Goal: Task Accomplishment & Management: Manage account settings

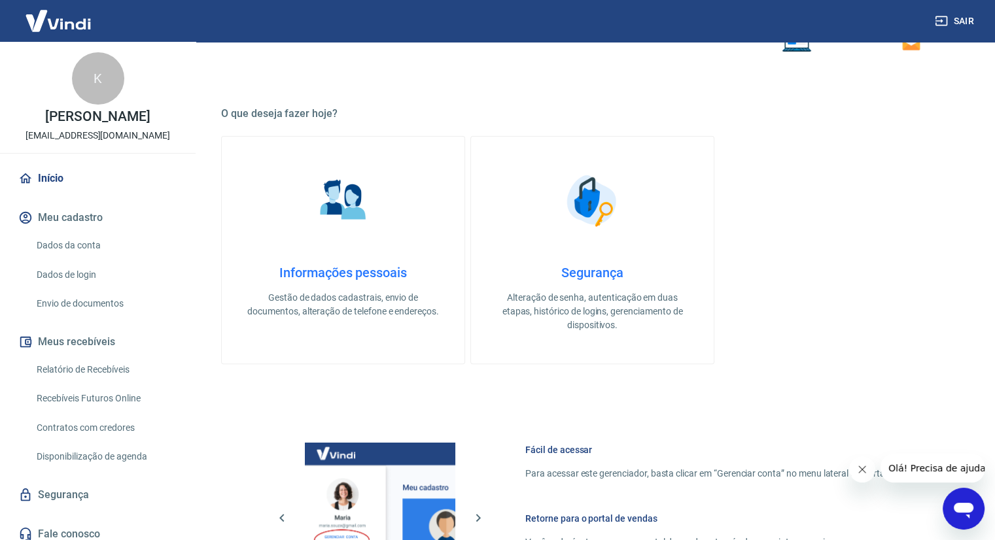
scroll to position [327, 0]
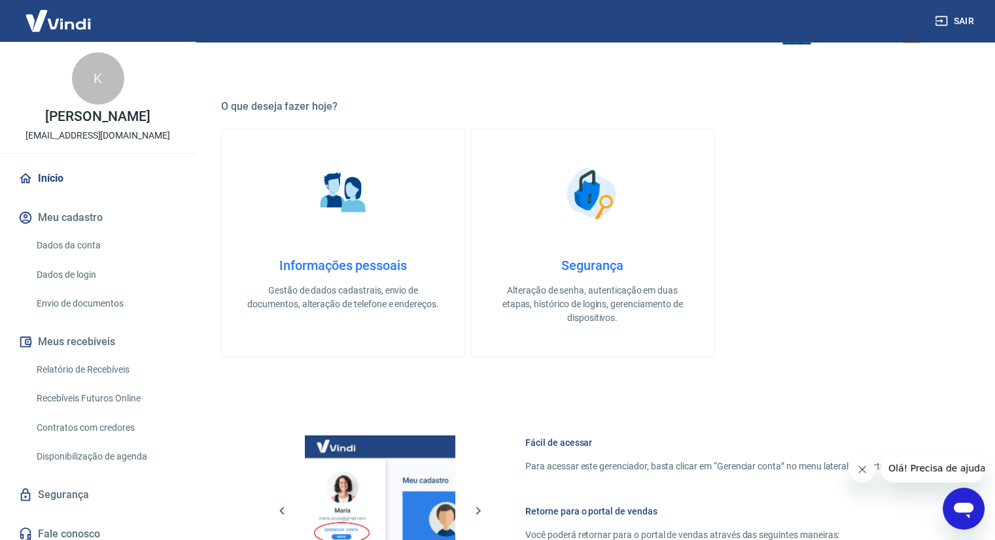
click at [105, 259] on link "Dados da conta" at bounding box center [105, 245] width 148 height 27
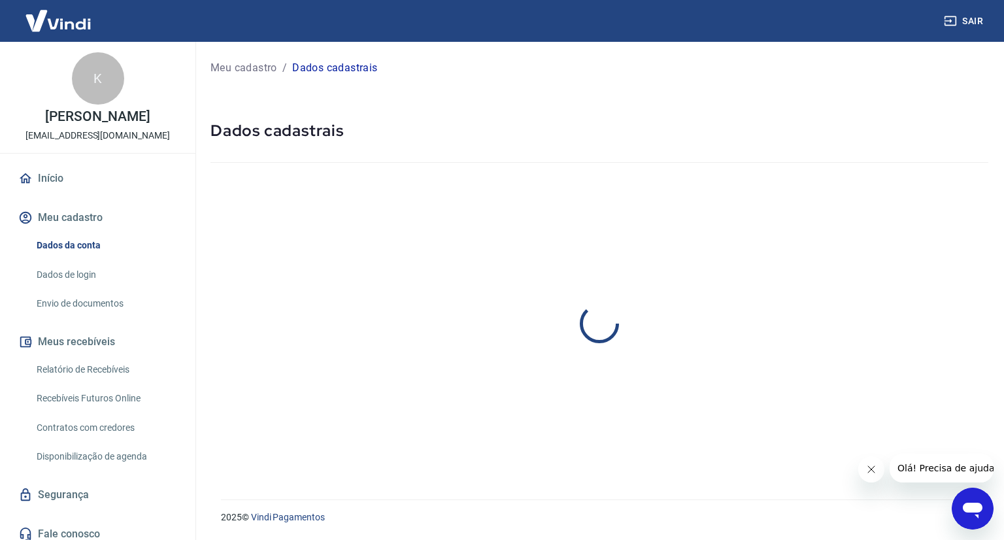
select select "MG"
select select "business"
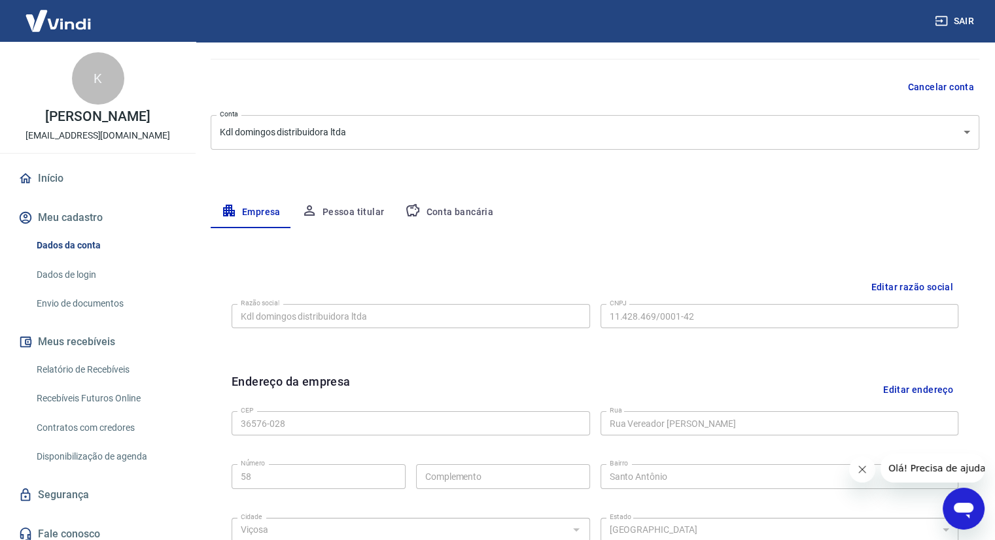
scroll to position [196, 0]
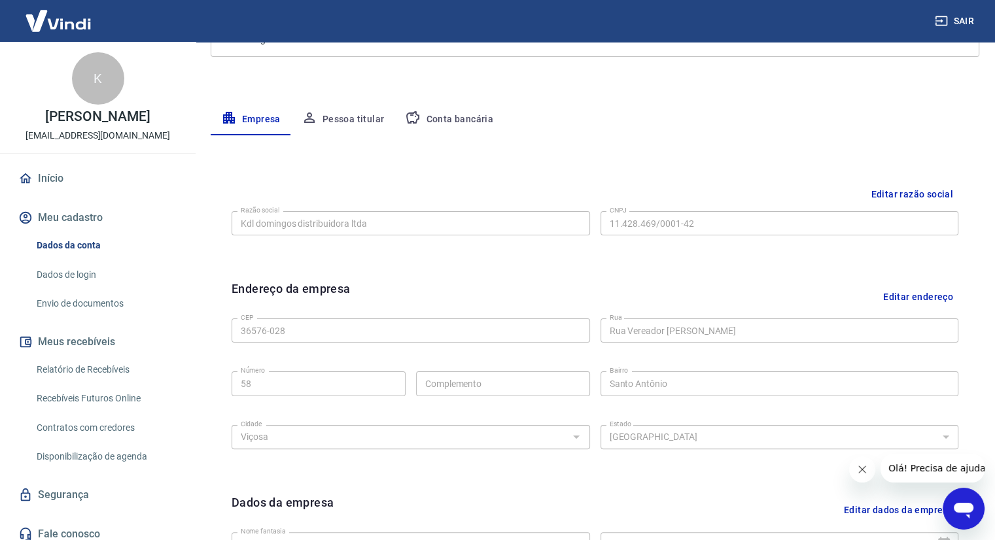
click at [324, 126] on button "Pessoa titular" at bounding box center [343, 119] width 104 height 31
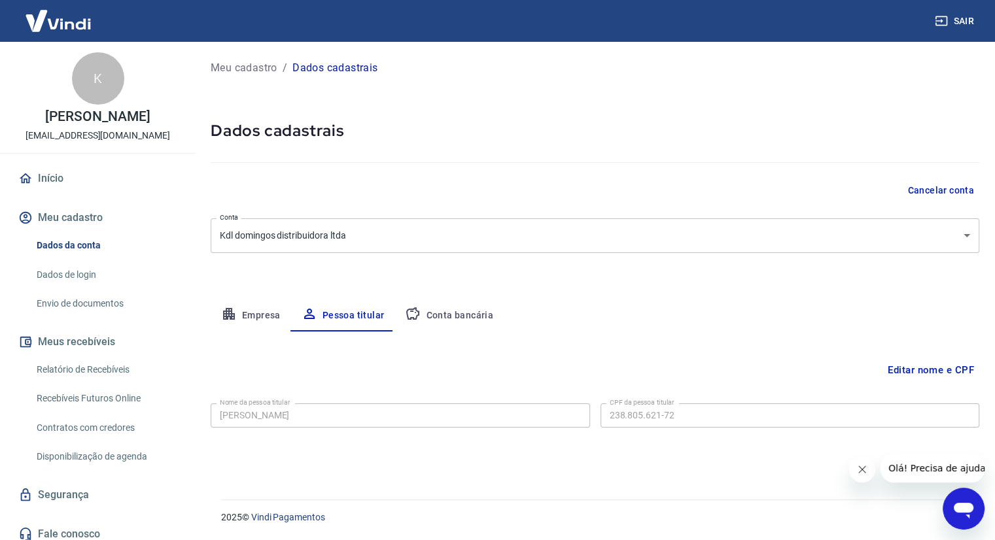
scroll to position [0, 0]
click at [468, 322] on button "Conta bancária" at bounding box center [448, 315] width 109 height 31
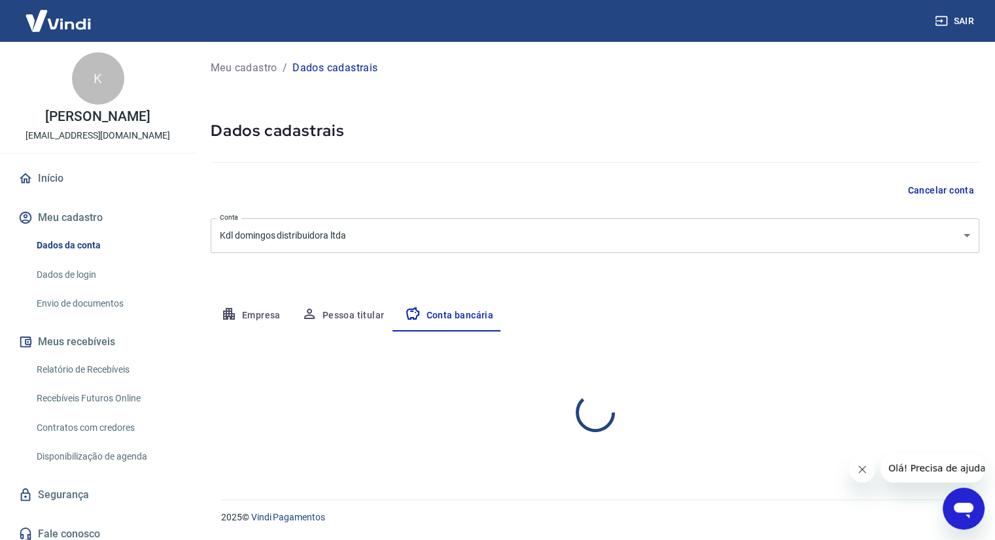
select select "1"
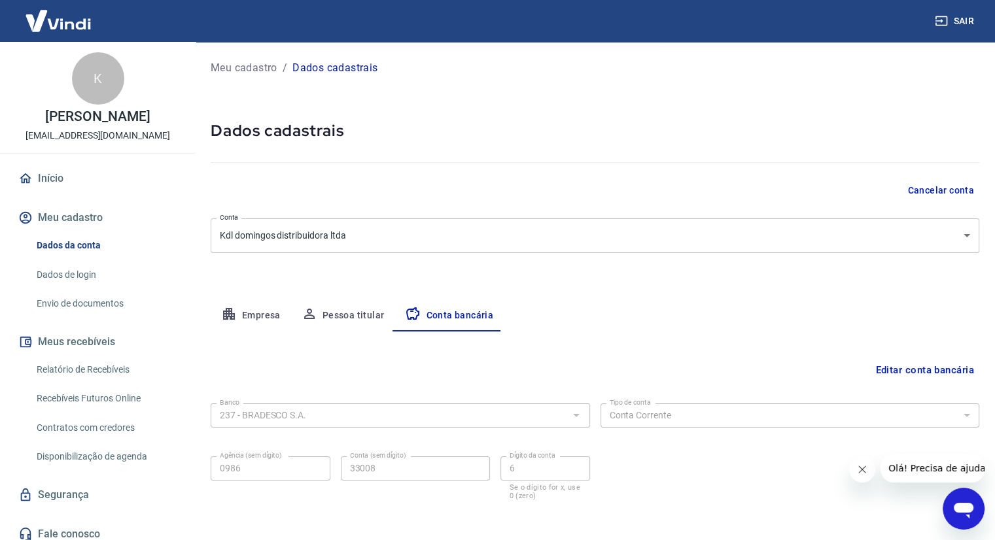
scroll to position [55, 0]
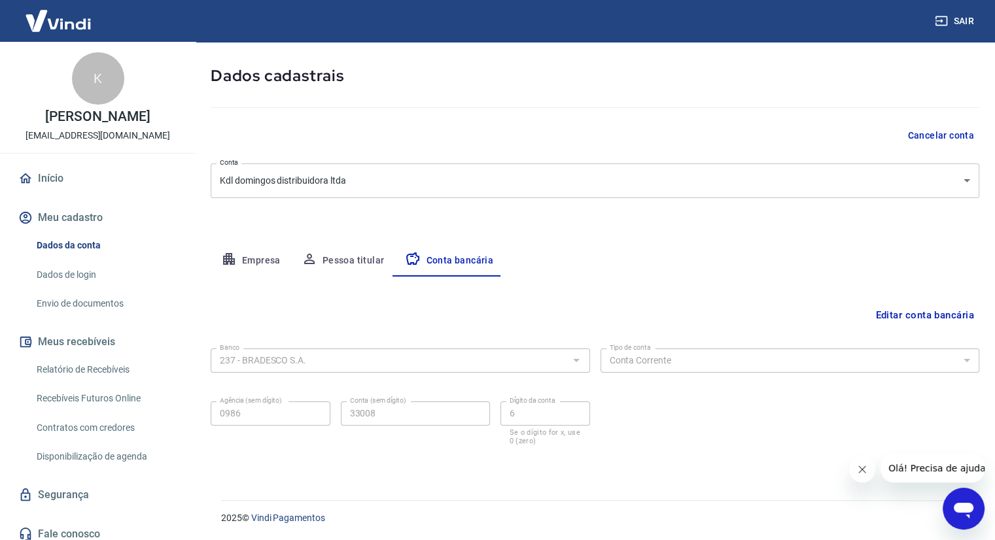
click at [94, 189] on link "Início" at bounding box center [98, 178] width 164 height 29
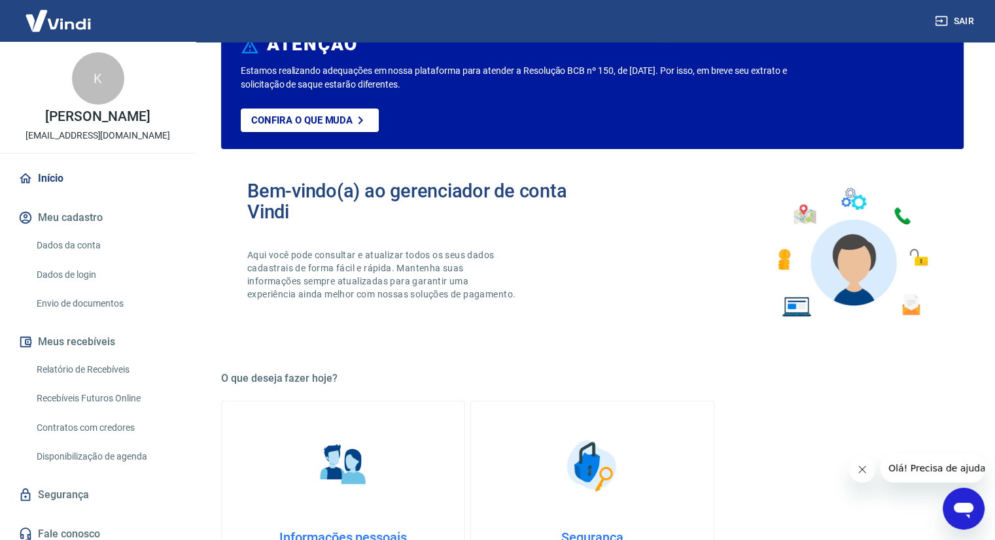
scroll to position [628, 0]
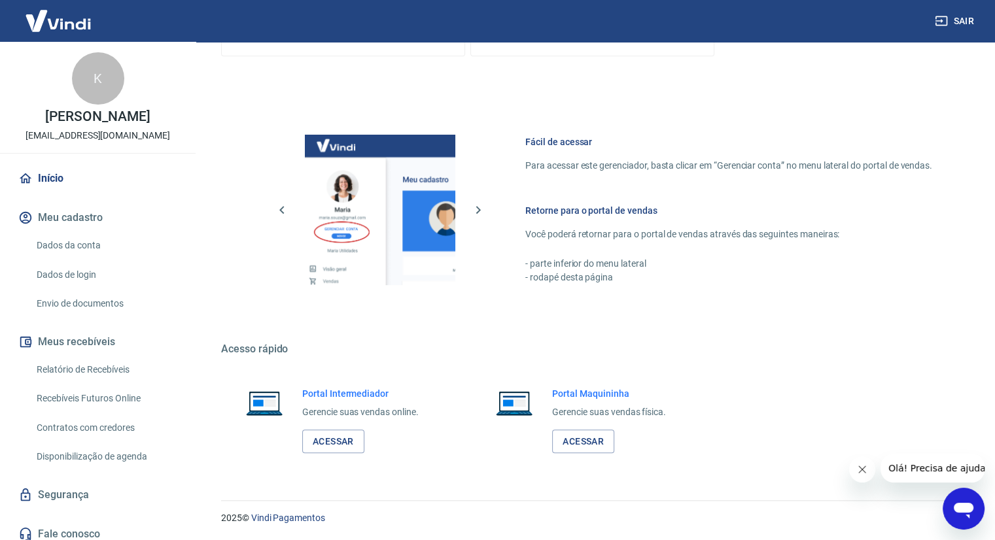
click at [94, 232] on button "Meu cadastro" at bounding box center [98, 217] width 164 height 29
click at [65, 315] on link "Envio de documentos" at bounding box center [105, 303] width 148 height 27
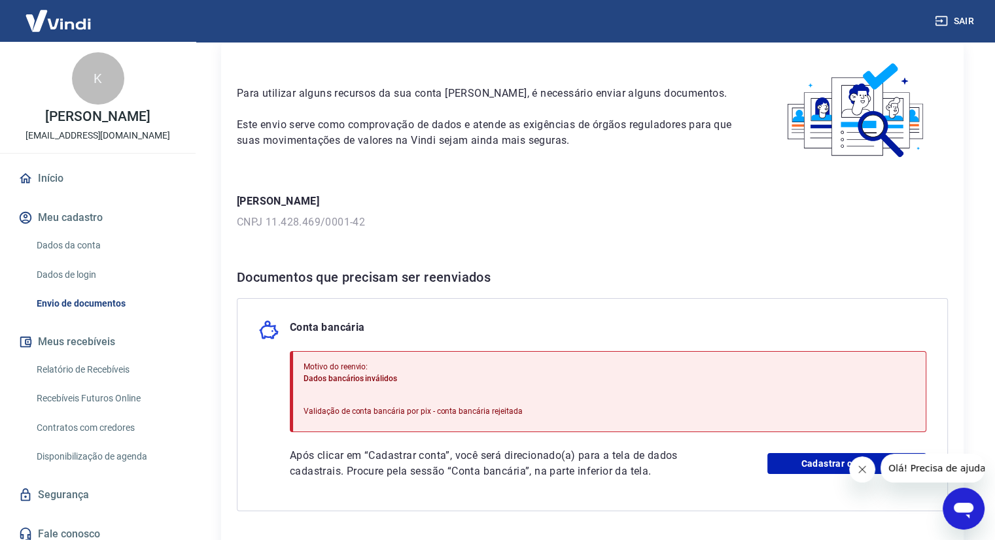
scroll to position [131, 0]
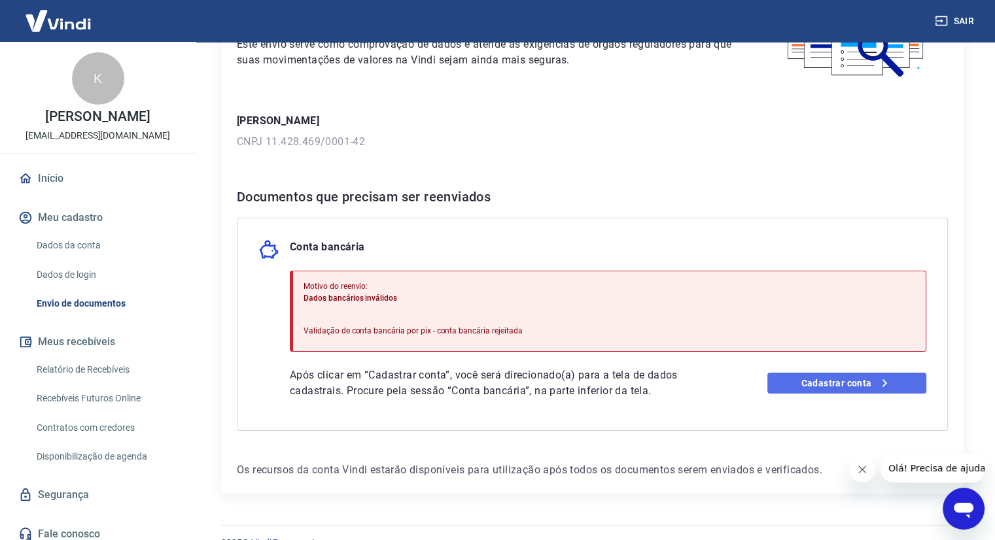
click at [821, 387] on link "Cadastrar conta" at bounding box center [846, 383] width 159 height 21
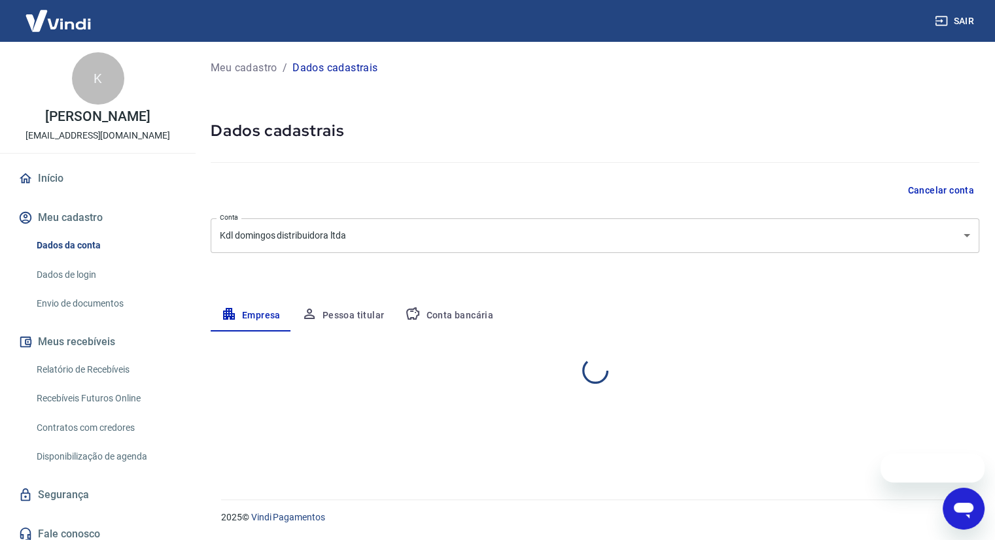
select select "MG"
select select "business"
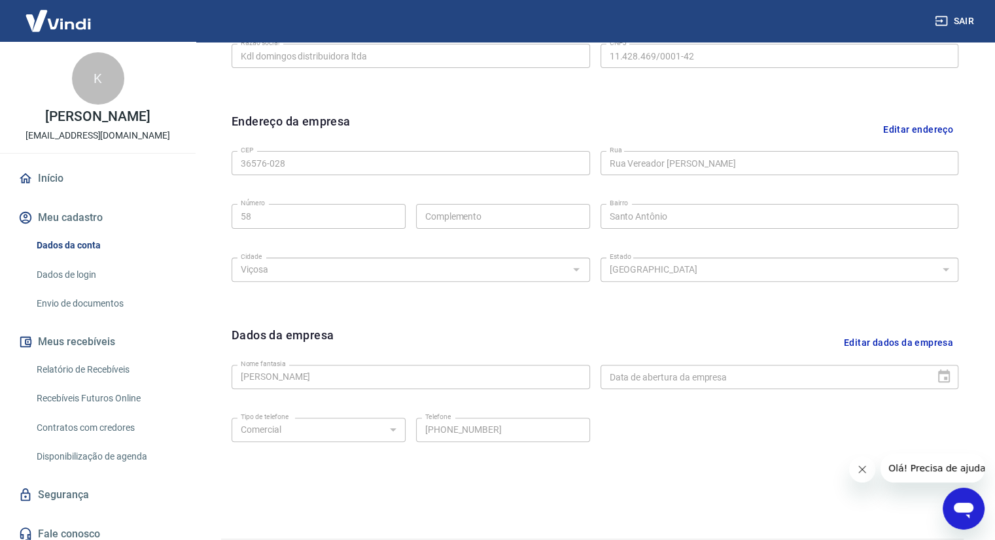
scroll to position [392, 0]
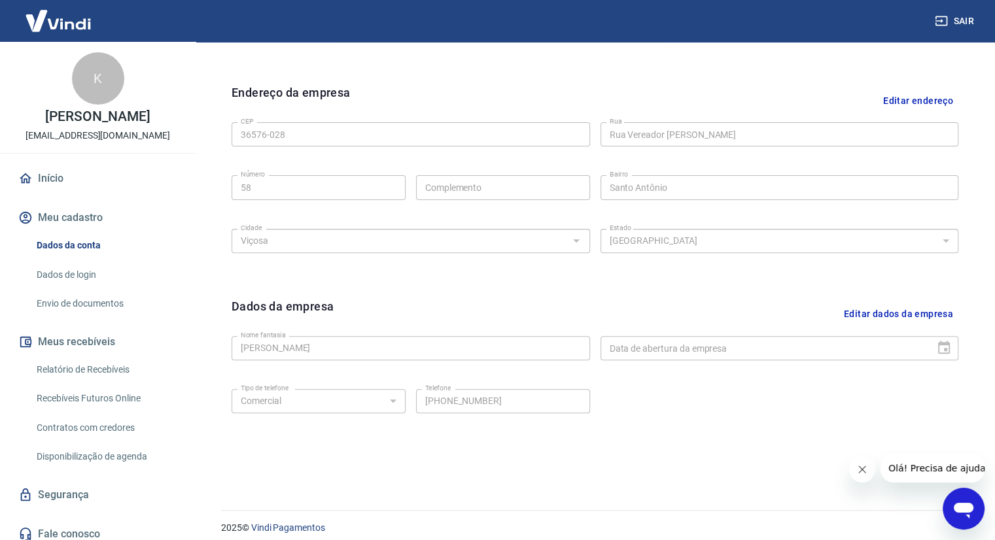
click at [940, 351] on div "Data de abertura da empresa" at bounding box center [779, 348] width 358 height 24
click at [863, 470] on icon "Fechar mensagem da empresa" at bounding box center [862, 469] width 7 height 7
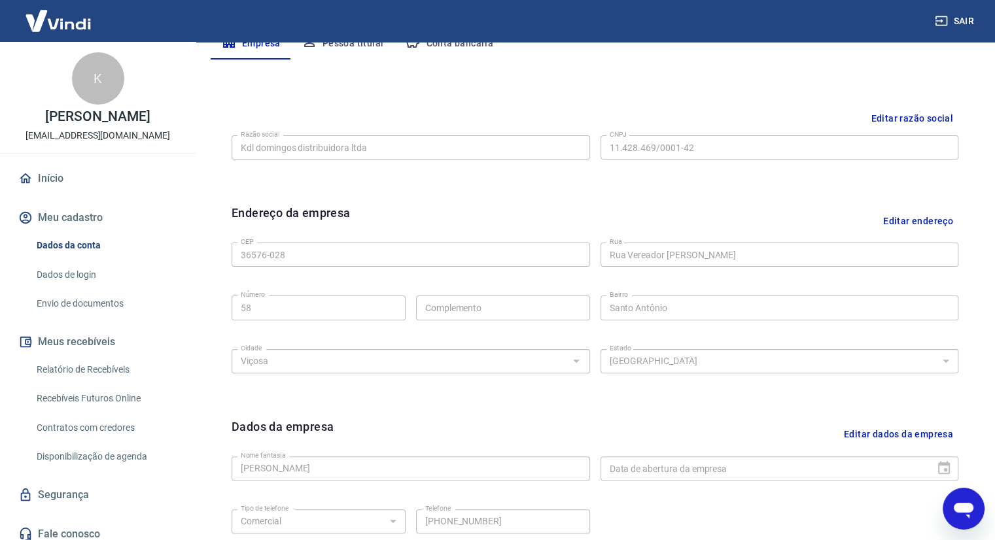
scroll to position [272, 0]
click at [878, 439] on button "Editar dados da empresa" at bounding box center [898, 434] width 120 height 33
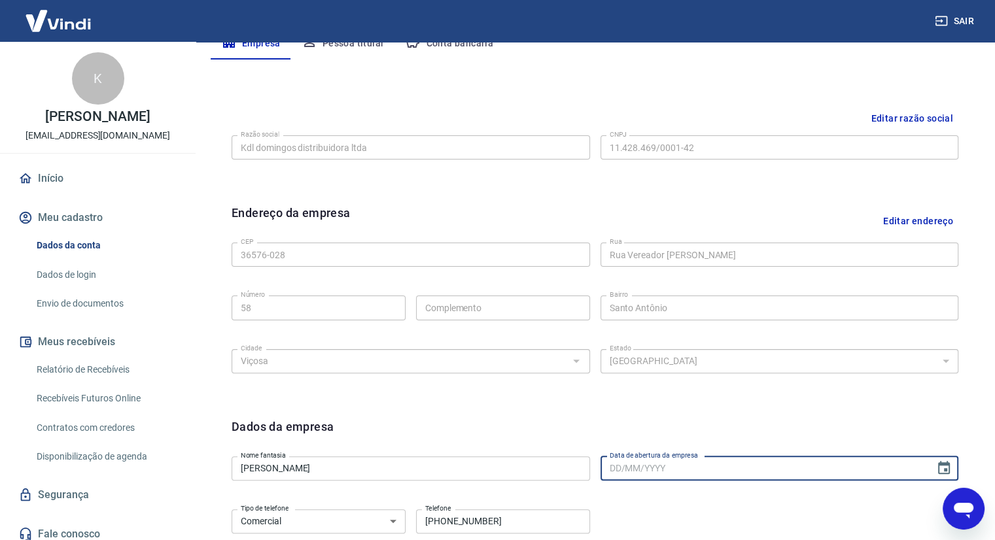
click at [659, 473] on input "Data de abertura da empresa" at bounding box center [763, 468] width 326 height 24
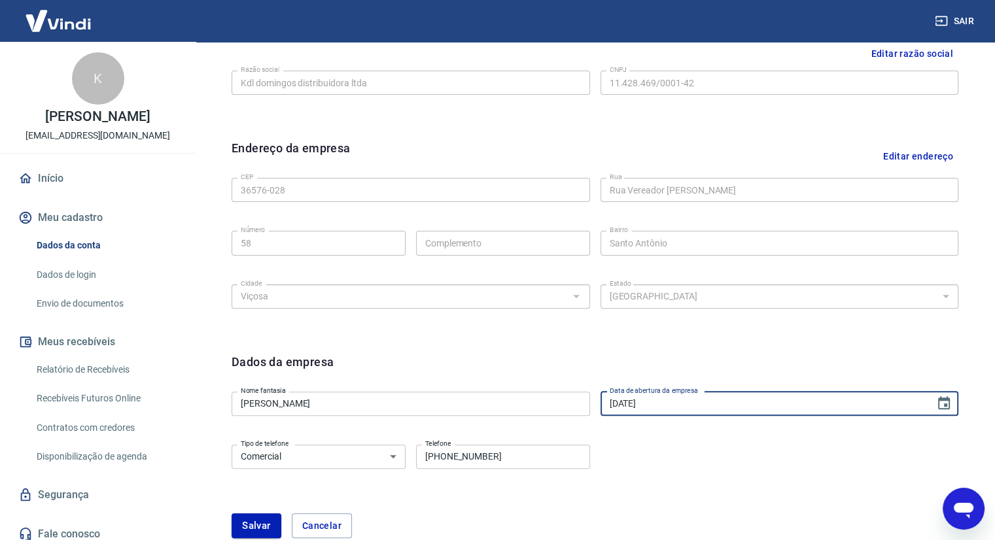
scroll to position [443, 0]
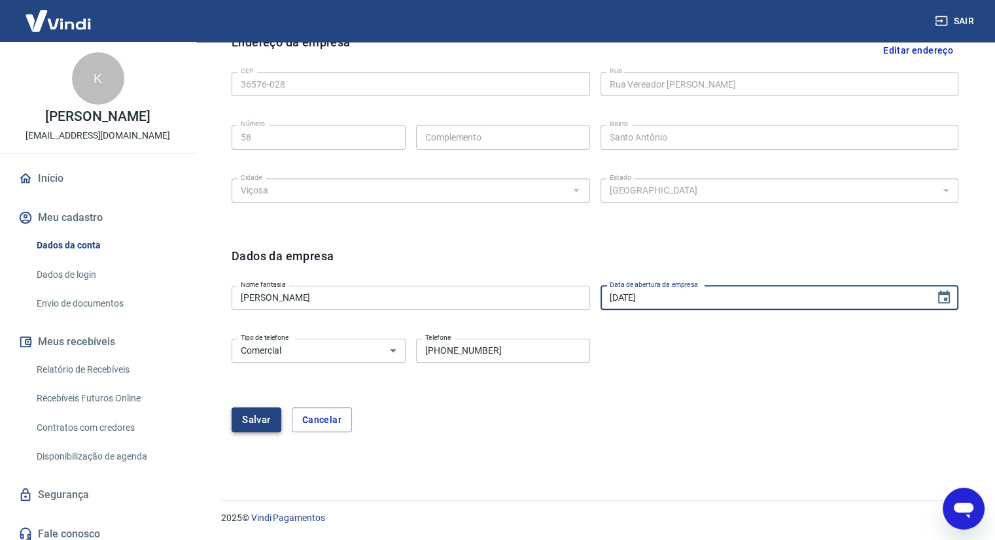
type input "29/12/2009"
click at [258, 419] on button "Salvar" at bounding box center [256, 419] width 50 height 25
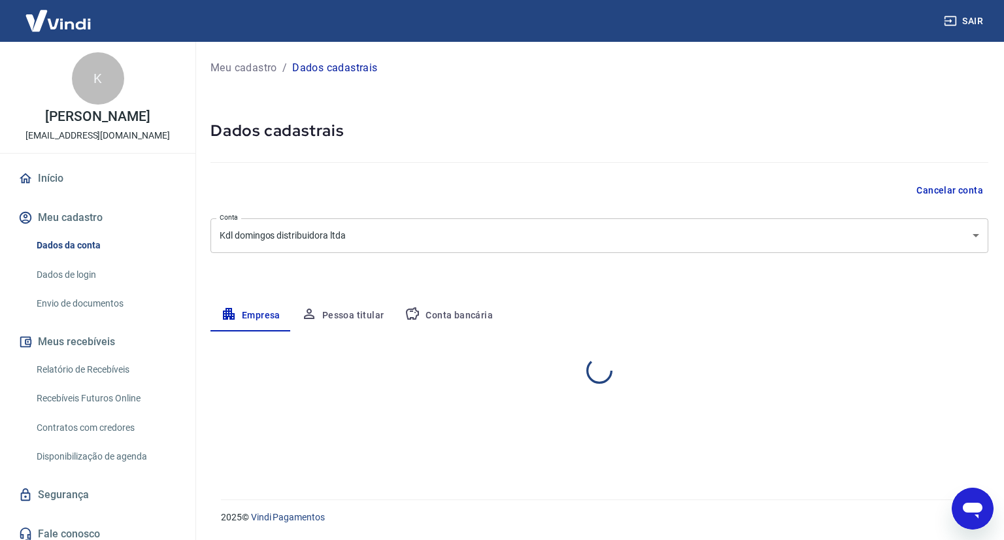
select select "MG"
select select "business"
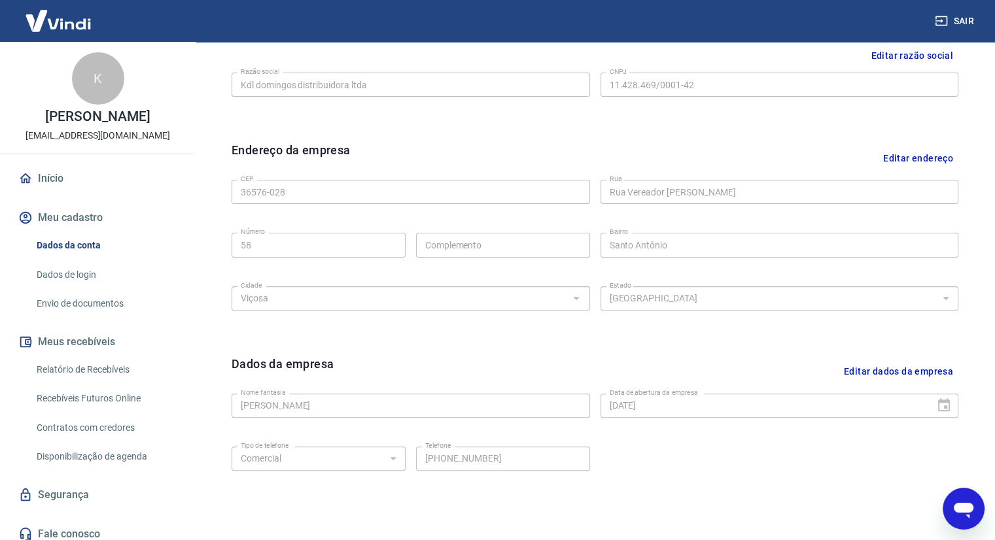
scroll to position [207, 0]
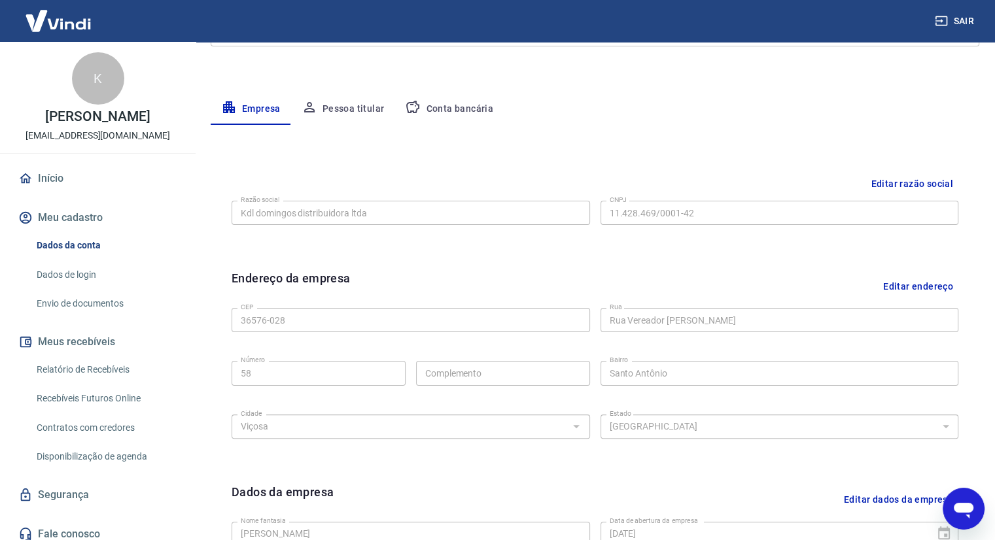
click at [81, 288] on link "Dados de login" at bounding box center [105, 275] width 148 height 27
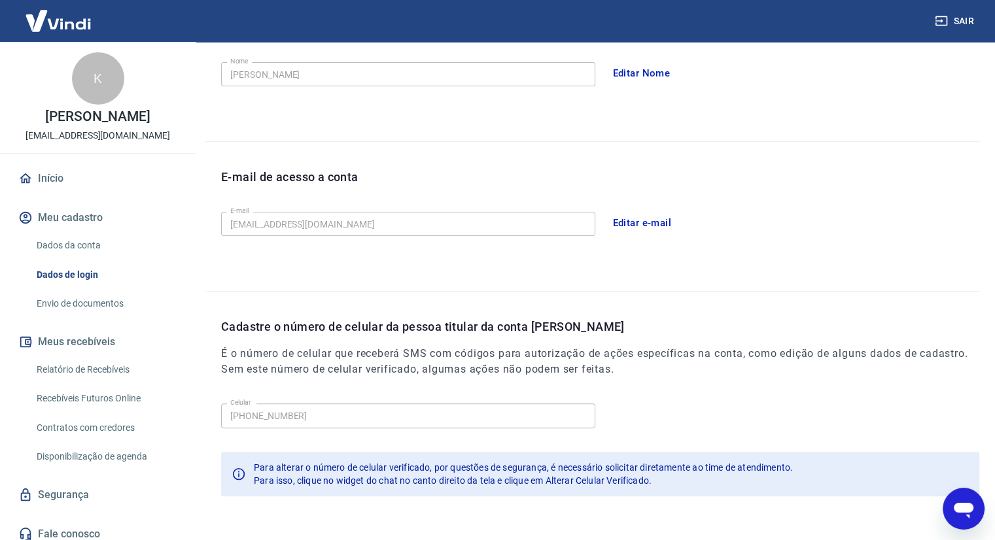
scroll to position [297, 0]
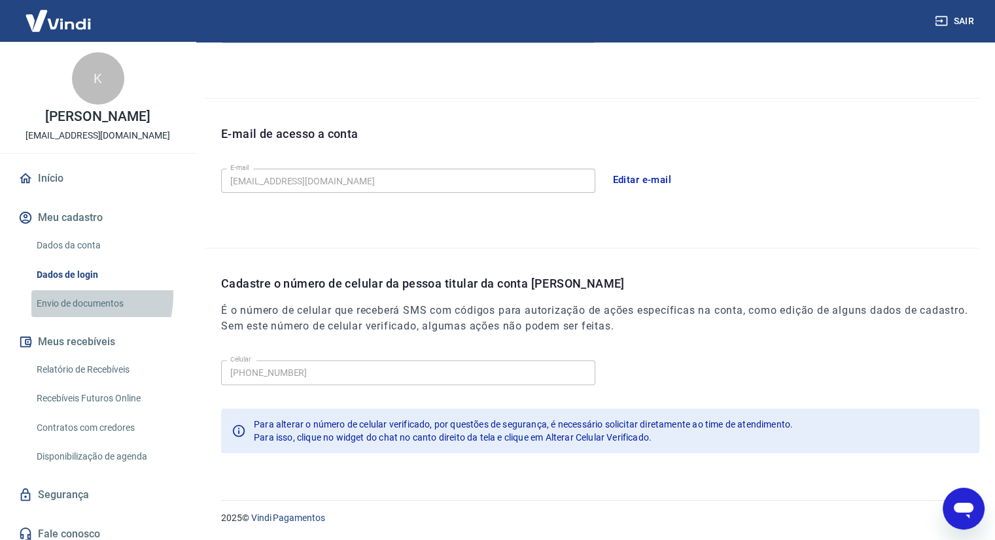
click at [70, 309] on link "Envio de documentos" at bounding box center [105, 303] width 148 height 27
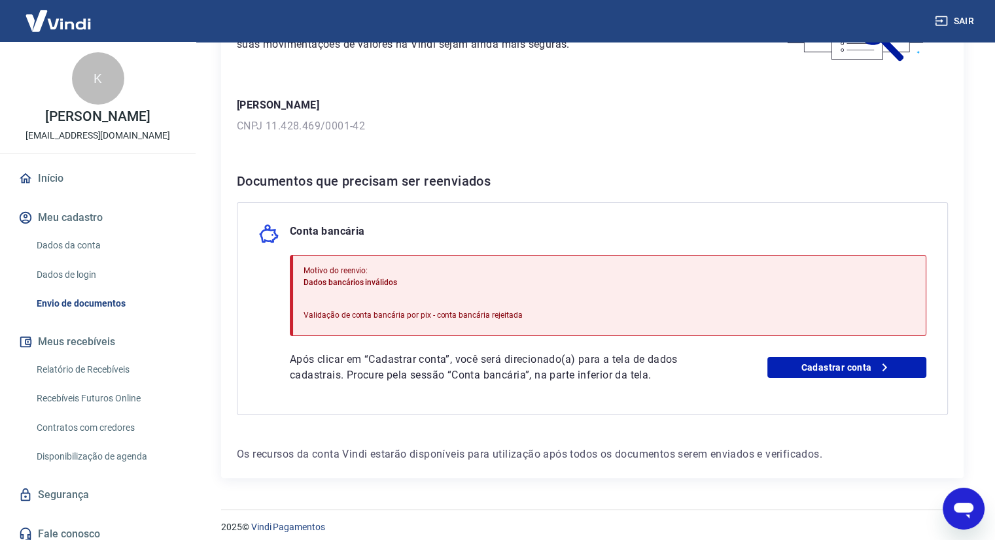
scroll to position [156, 0]
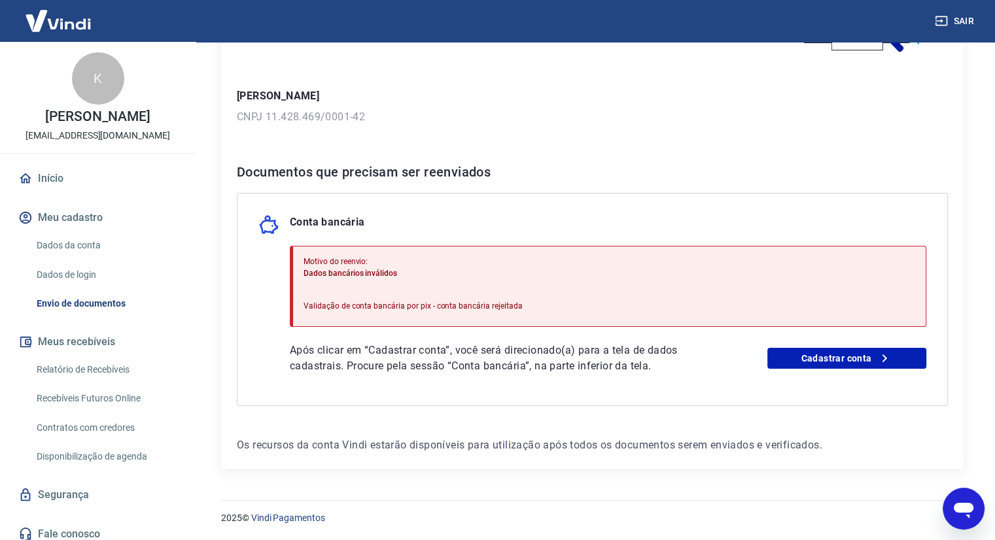
click at [961, 509] on icon "Abrir janela de mensagens" at bounding box center [963, 511] width 20 height 16
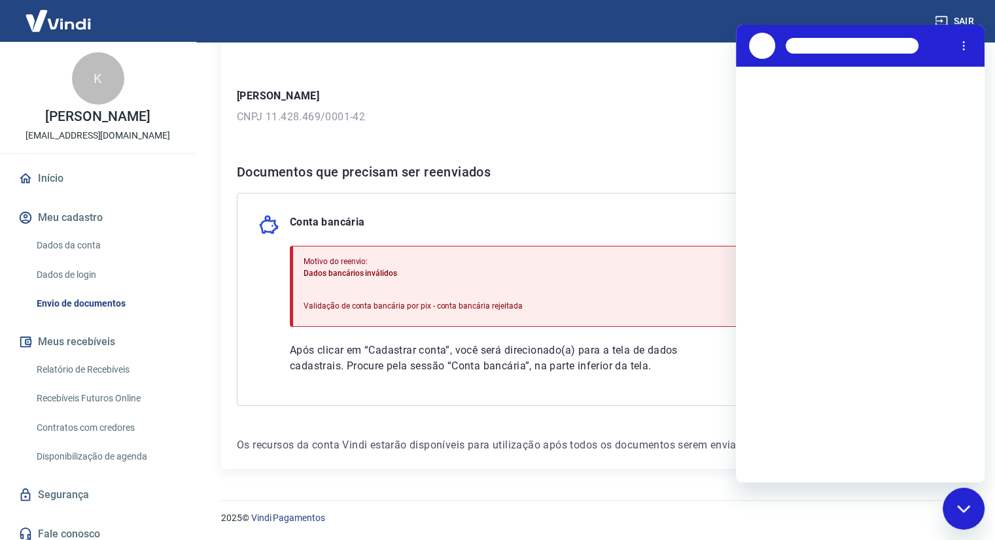
scroll to position [0, 0]
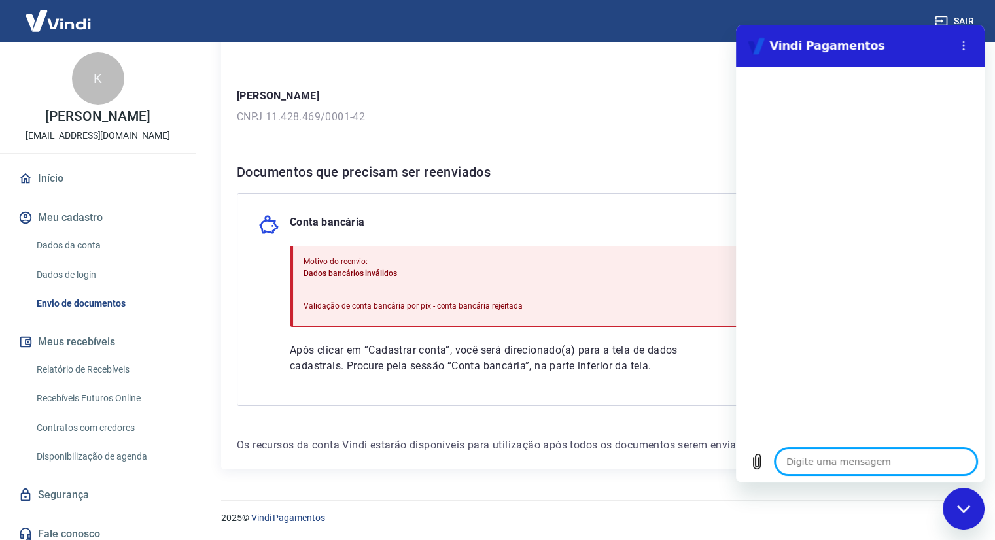
type textarea "o"
type textarea "x"
type textarea "ol"
type textarea "x"
type textarea "ola"
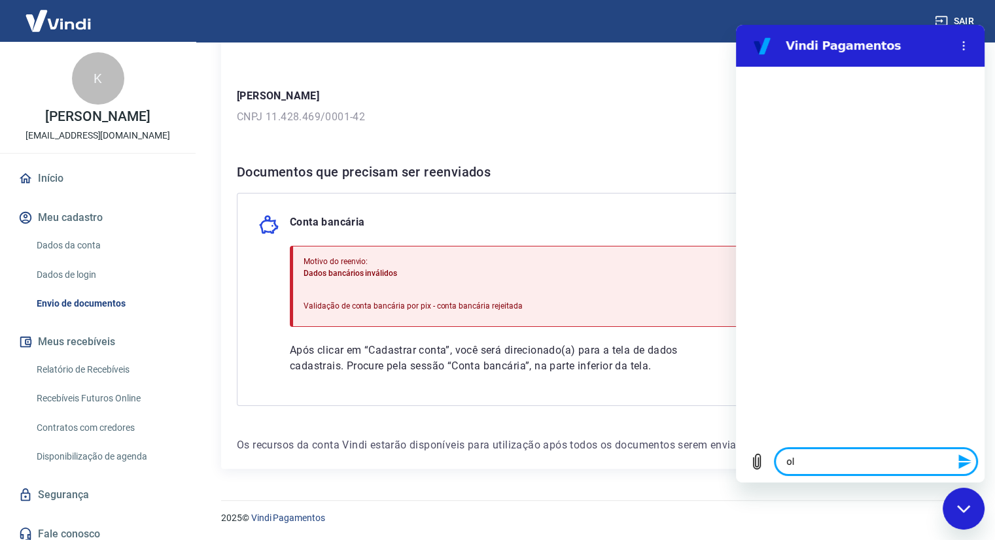
type textarea "x"
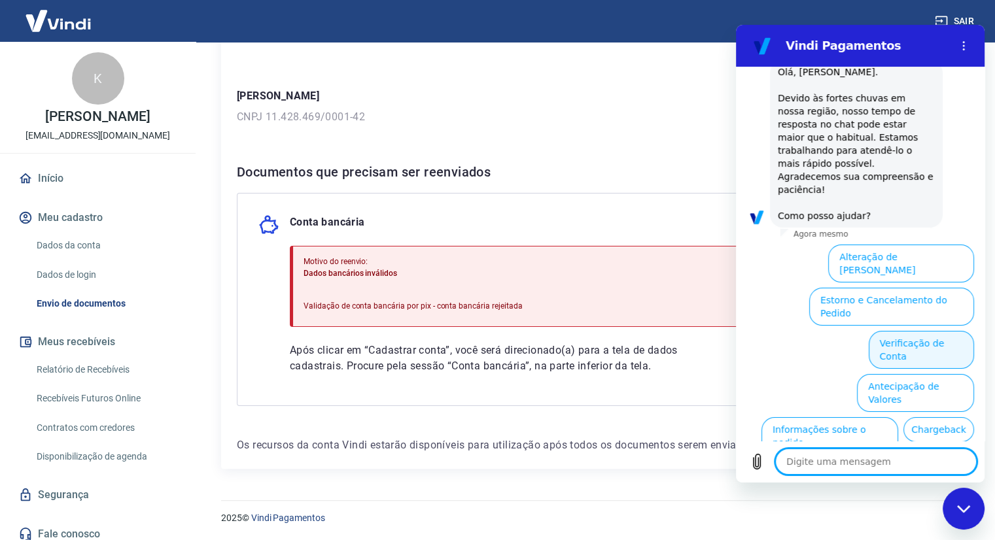
scroll to position [122, 0]
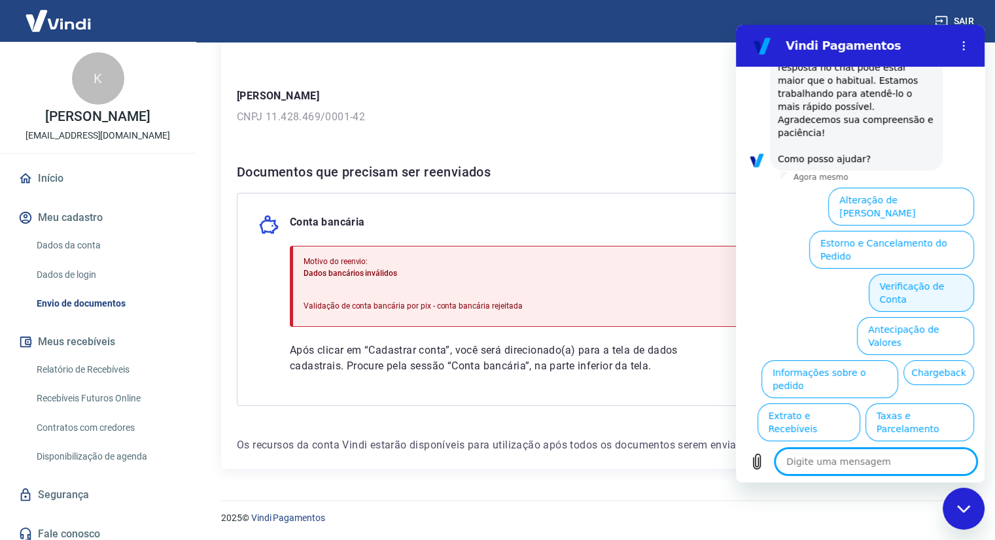
click at [908, 274] on button "Verificação de Conta" at bounding box center [920, 293] width 105 height 38
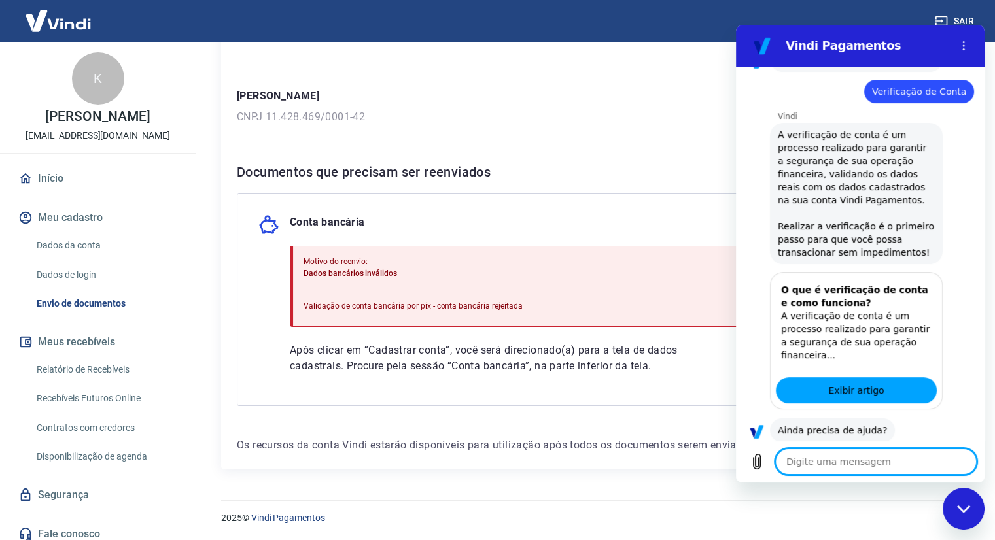
scroll to position [254, 0]
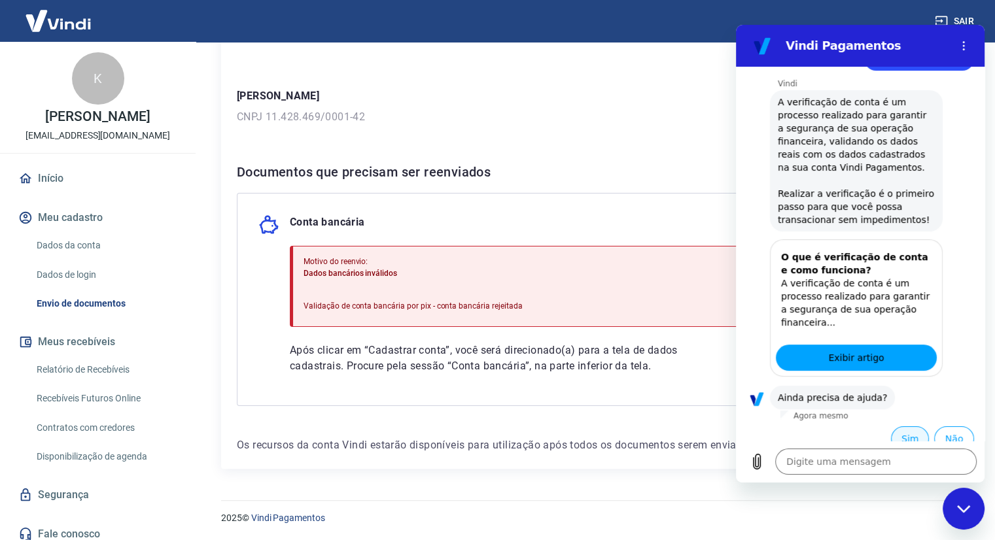
click at [891, 426] on button "Sim" at bounding box center [910, 438] width 38 height 25
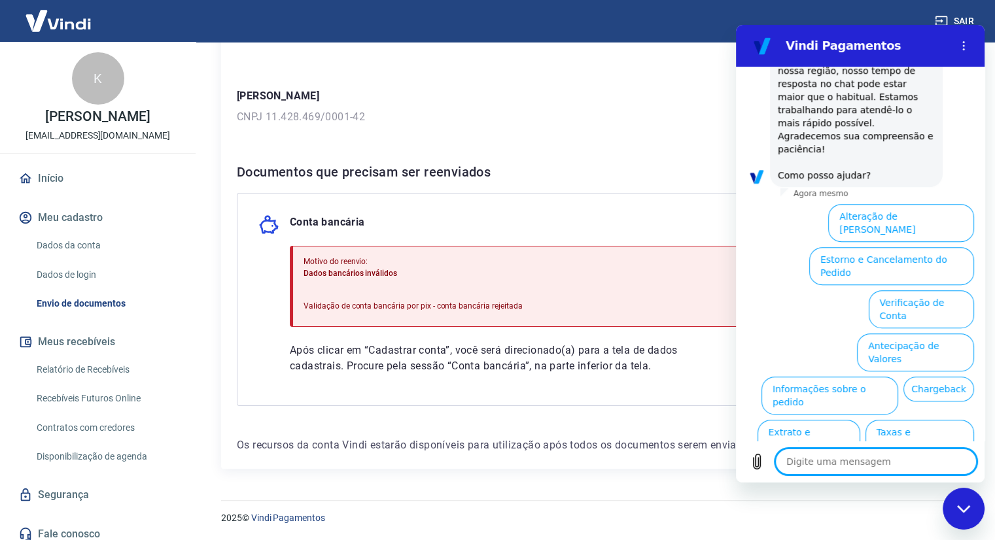
scroll to position [698, 0]
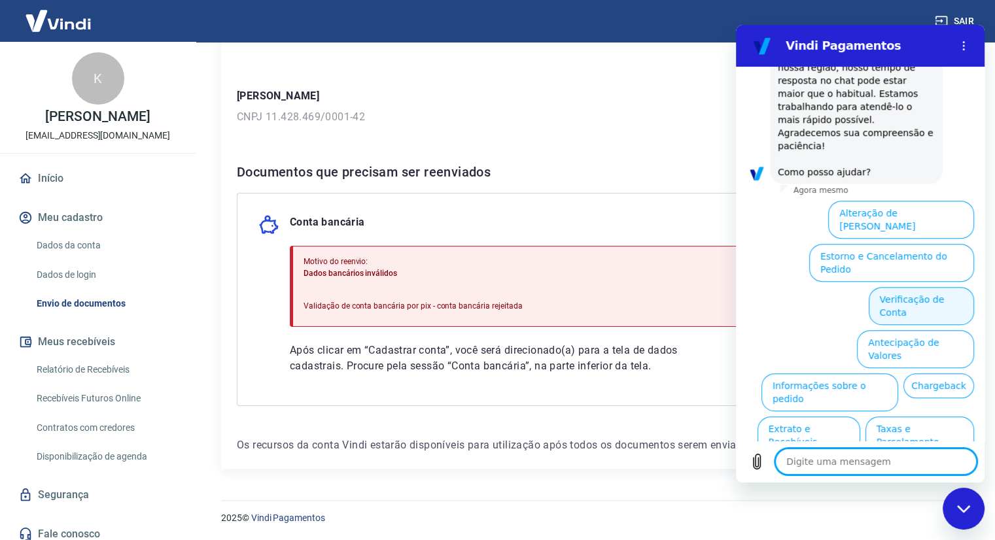
click at [933, 287] on button "Verificação de Conta" at bounding box center [920, 306] width 105 height 38
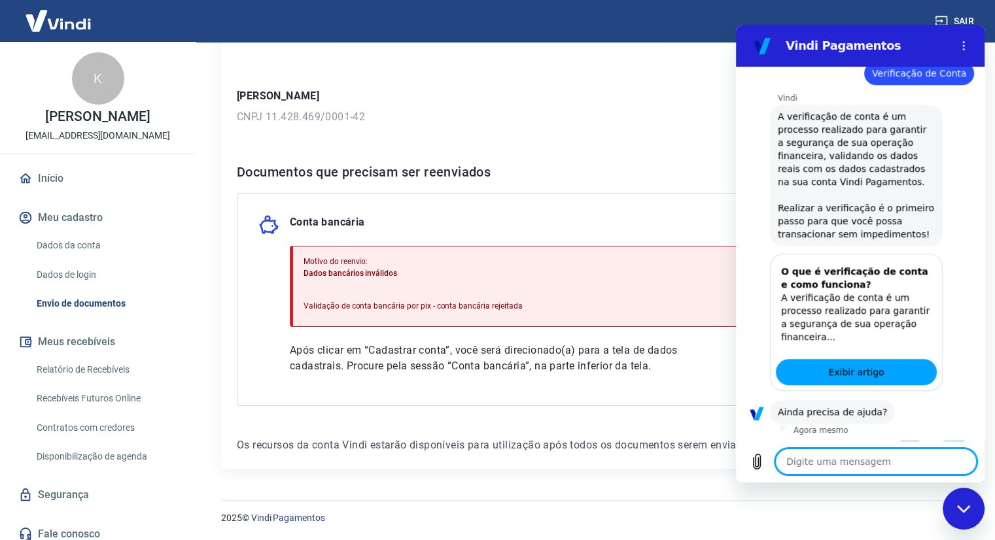
scroll to position [829, 0]
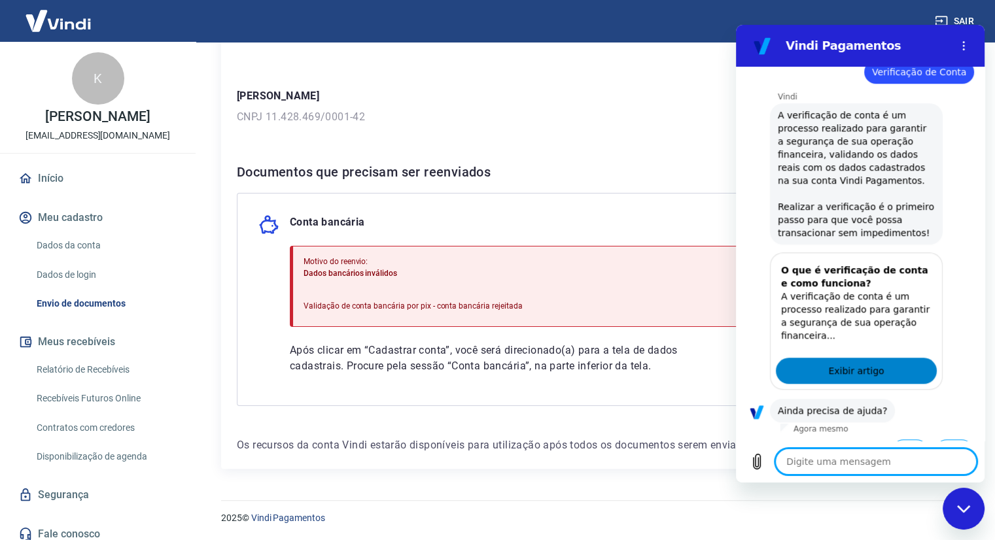
click at [836, 363] on span "Exibir artigo" at bounding box center [856, 371] width 56 height 16
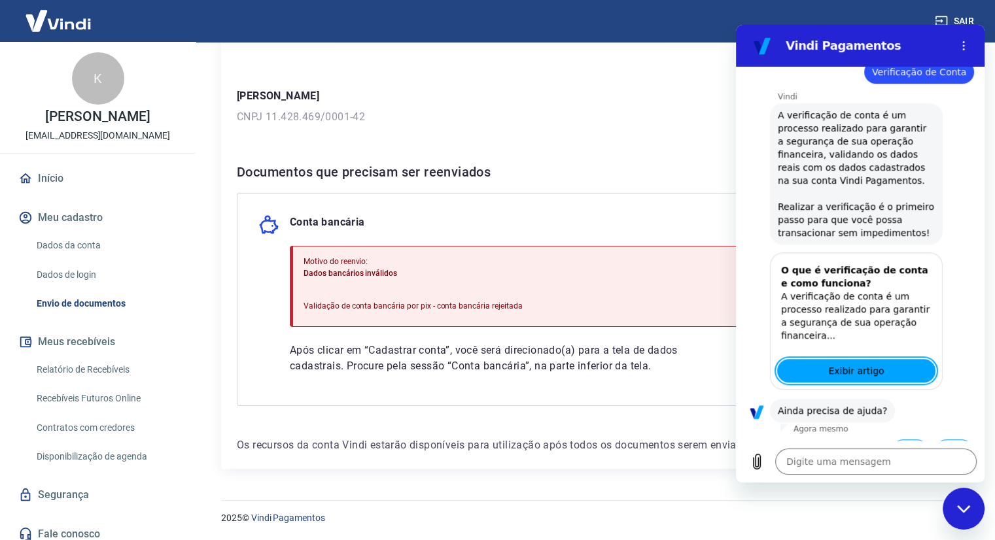
click at [906, 439] on button "Sim" at bounding box center [910, 451] width 38 height 25
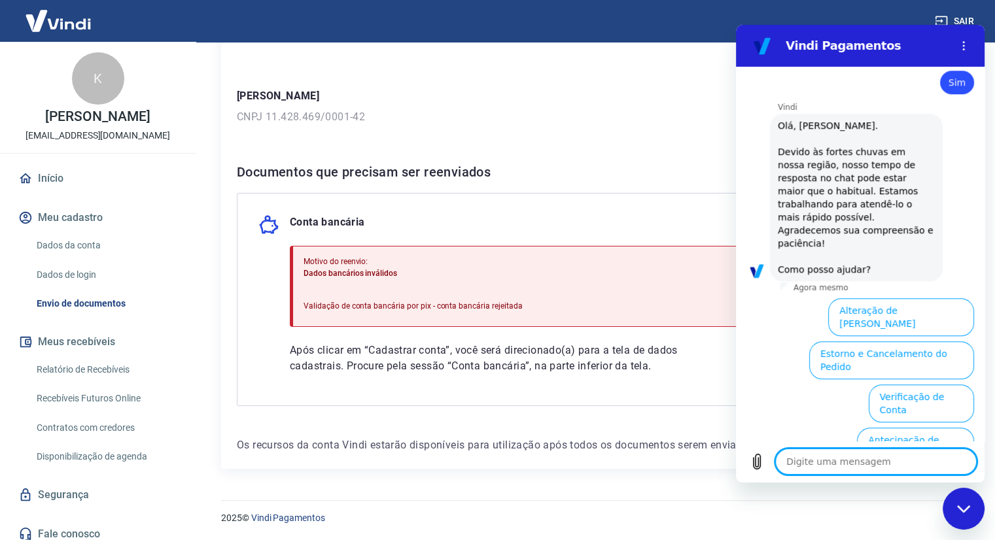
scroll to position [1273, 0]
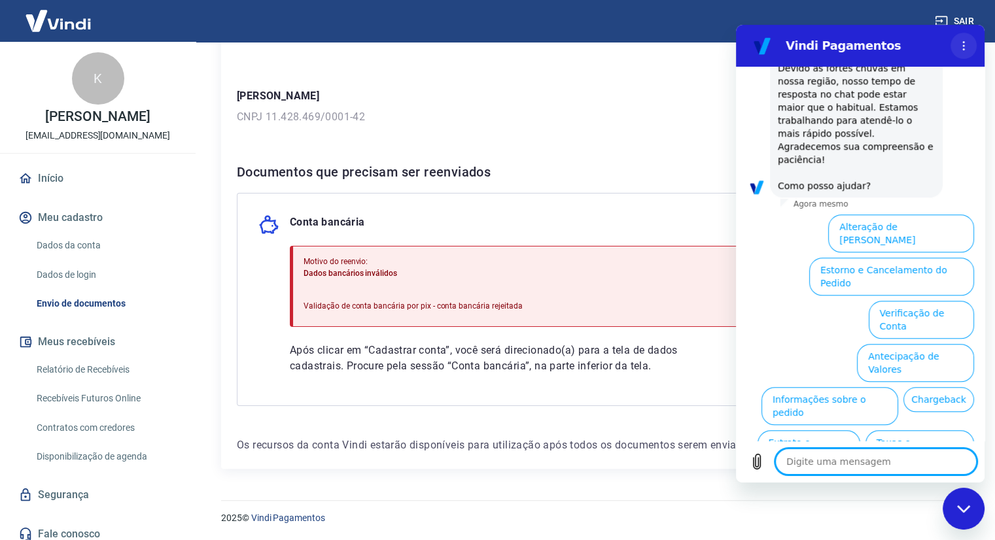
click at [966, 41] on icon "Menu de opções" at bounding box center [963, 46] width 10 height 10
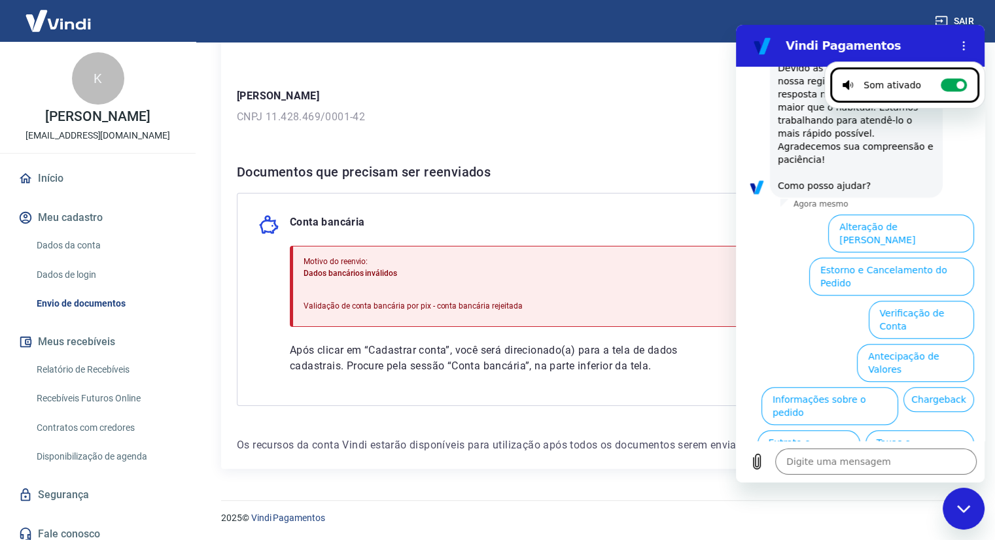
click at [665, 151] on div "Para utilizar alguns recursos da sua conta Vindi, é necessário enviar alguns do…" at bounding box center [592, 204] width 742 height 530
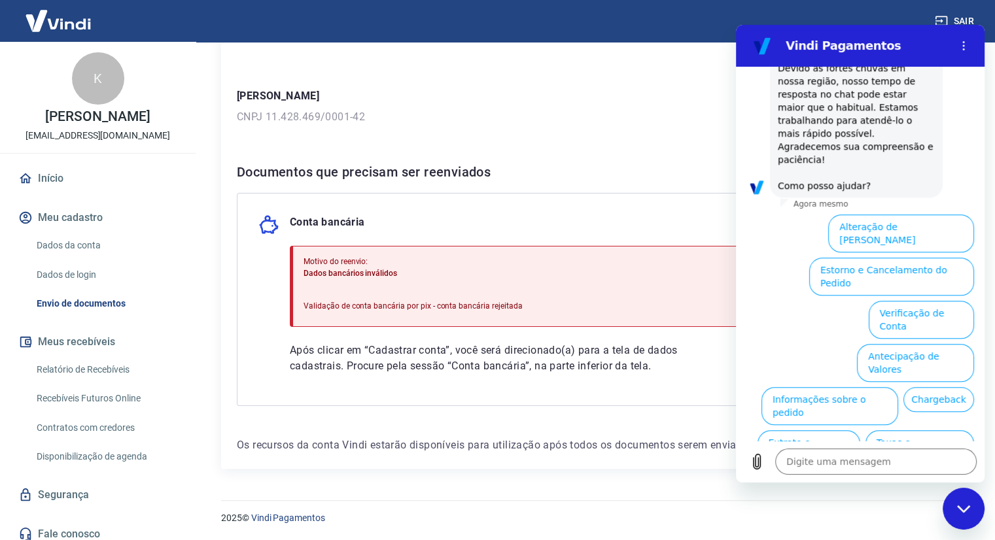
click at [963, 511] on icon "Fechar janela de mensagens" at bounding box center [962, 508] width 13 height 7
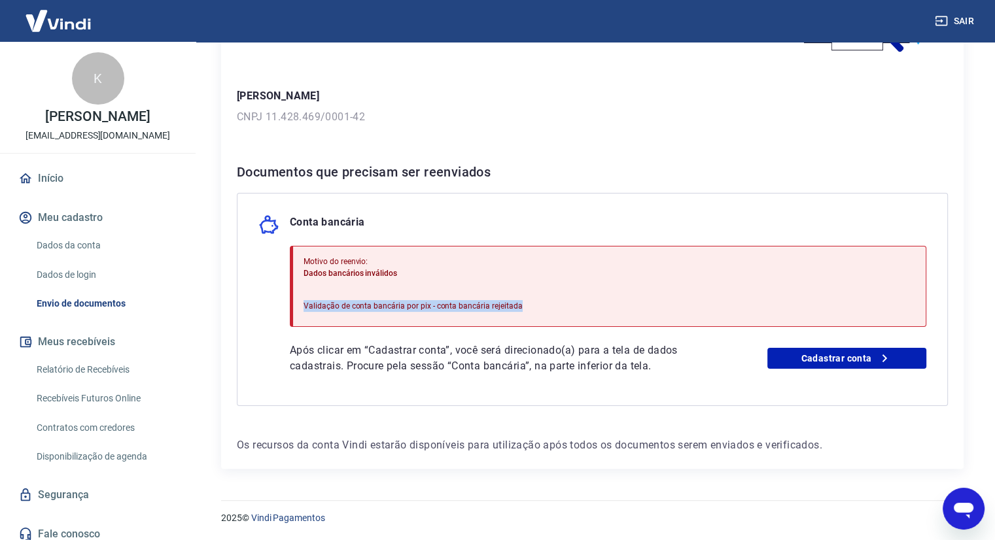
drag, startPoint x: 549, startPoint y: 301, endPoint x: 294, endPoint y: 283, distance: 255.6
click at [294, 283] on div "Motivo do reenvio: Dados bancários inválidos Validação de conta bancária por pi…" at bounding box center [608, 286] width 636 height 81
drag, startPoint x: 317, startPoint y: 306, endPoint x: 655, endPoint y: 190, distance: 357.6
click at [655, 190] on div "Documentos que precisam ser reenviados Conta bancária Motivo do reenvio: Dados …" at bounding box center [592, 284] width 711 height 245
type textarea "x"
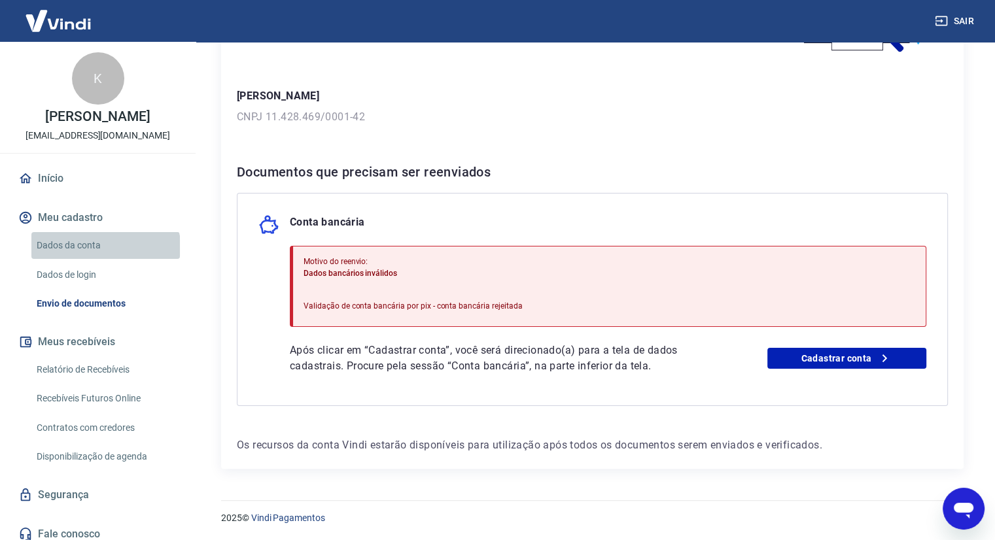
click at [105, 259] on link "Dados da conta" at bounding box center [105, 245] width 148 height 27
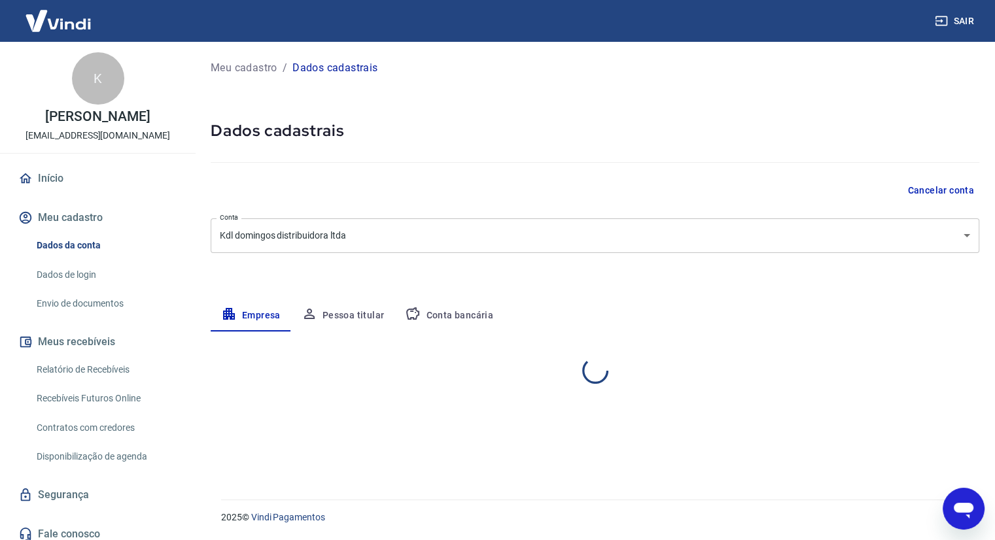
select select "MG"
select select "business"
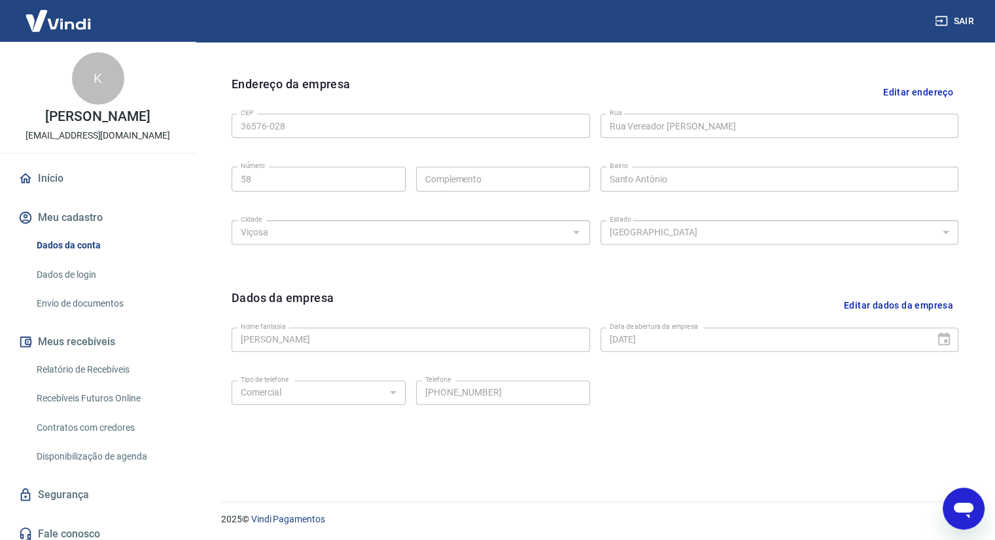
scroll to position [403, 0]
type textarea "x"
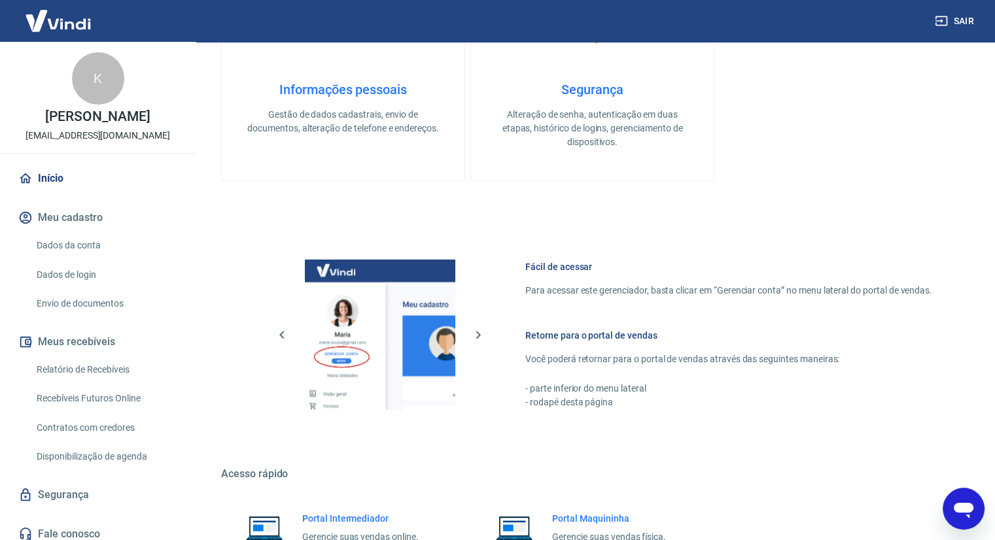
scroll to position [628, 0]
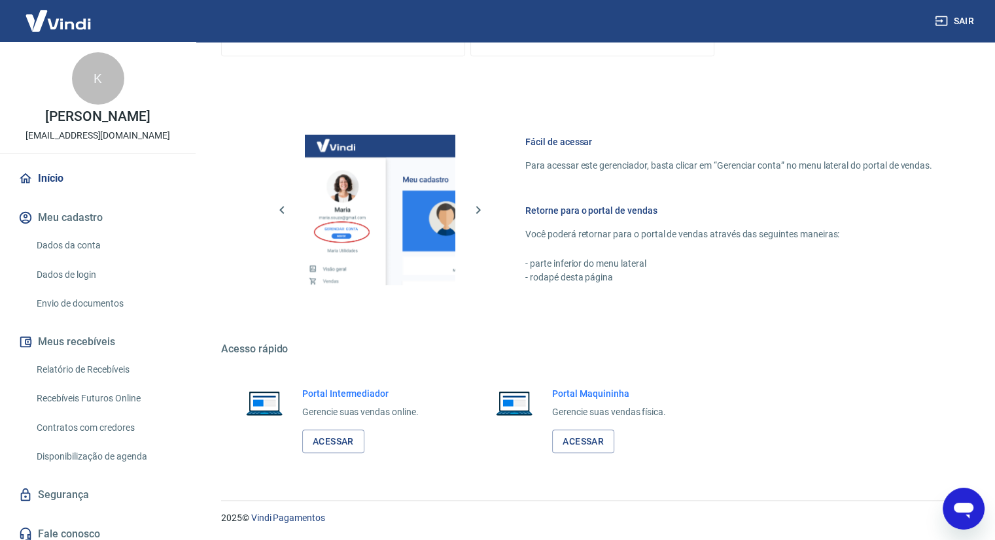
click at [89, 259] on link "Dados da conta" at bounding box center [105, 245] width 148 height 27
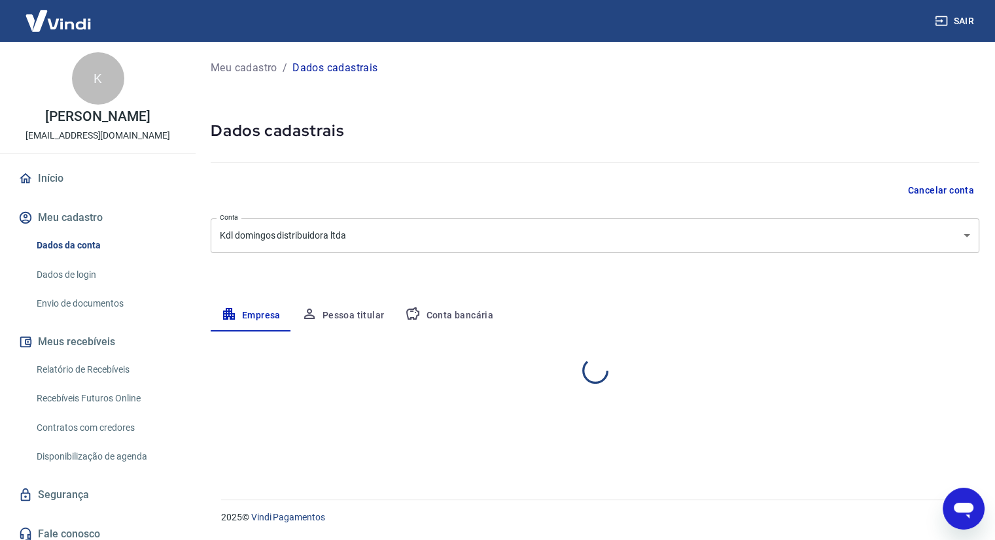
select select "MG"
select select "business"
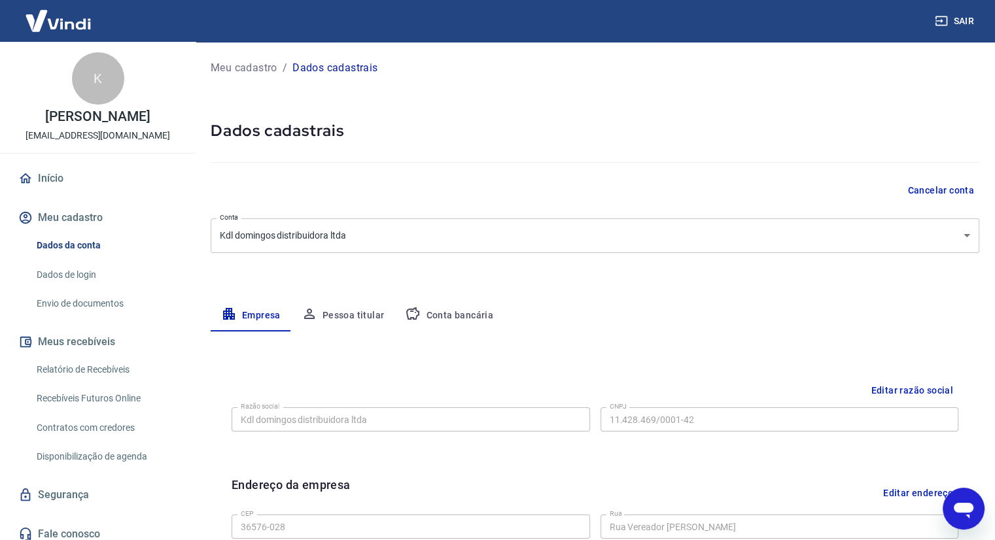
click at [436, 309] on button "Conta bancária" at bounding box center [448, 315] width 109 height 31
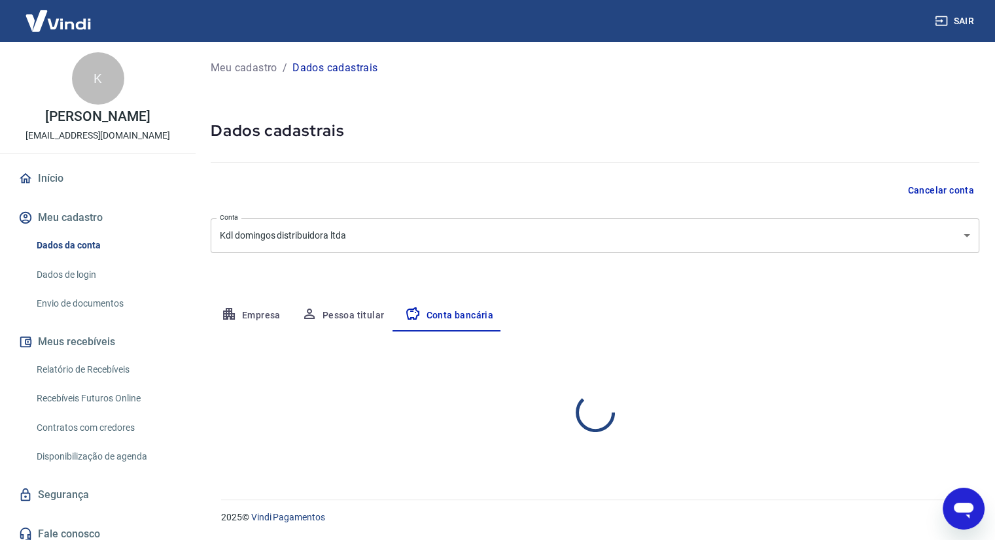
select select "1"
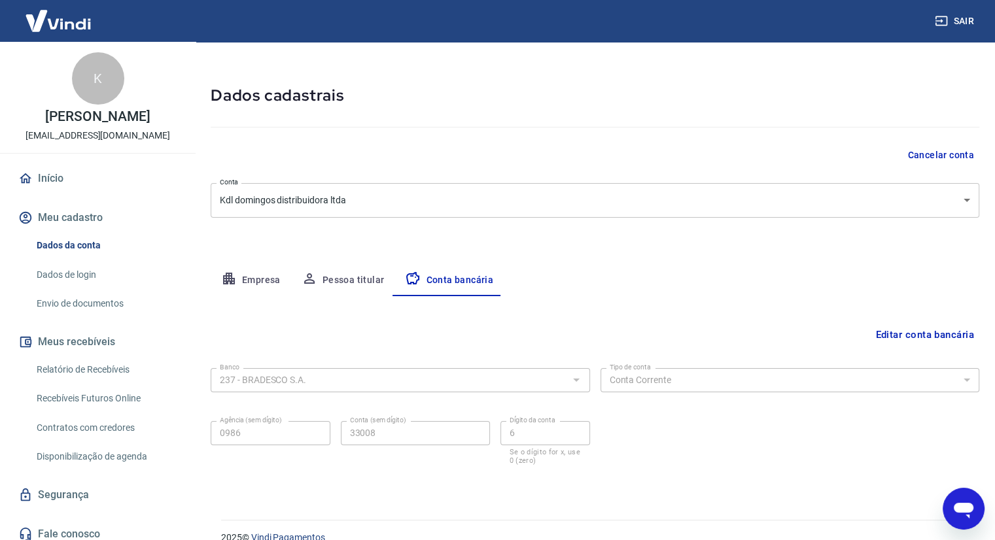
scroll to position [55, 0]
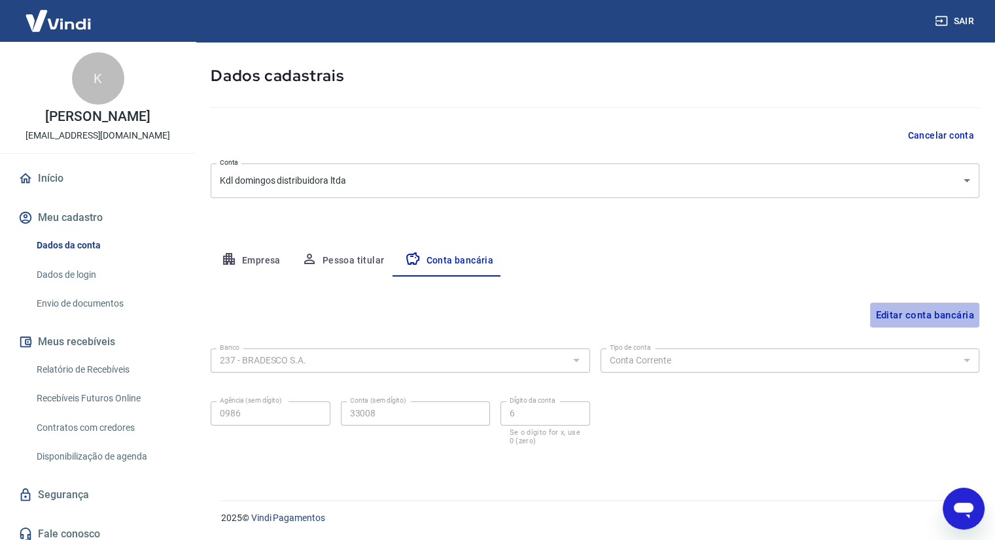
click at [923, 313] on button "Editar conta bancária" at bounding box center [924, 315] width 109 height 25
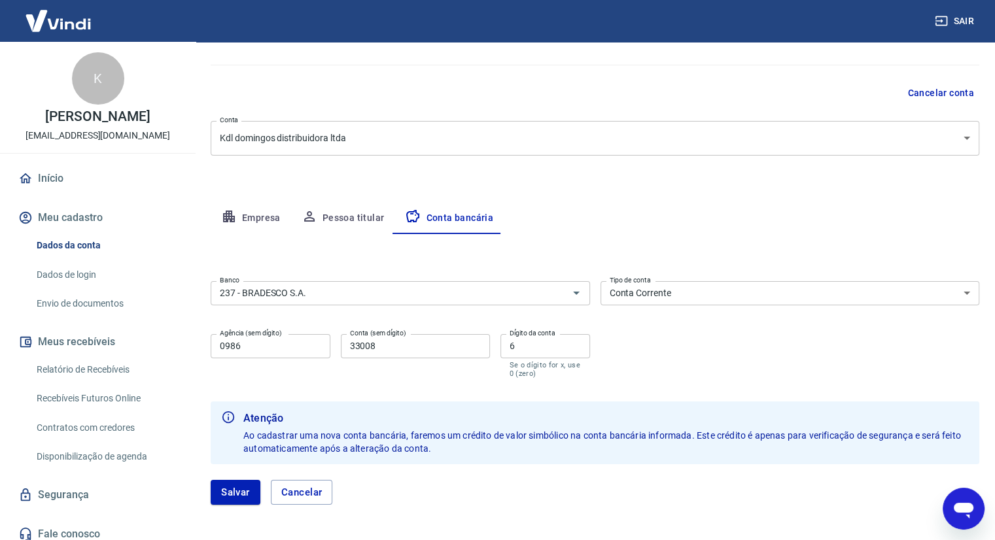
scroll to position [149, 0]
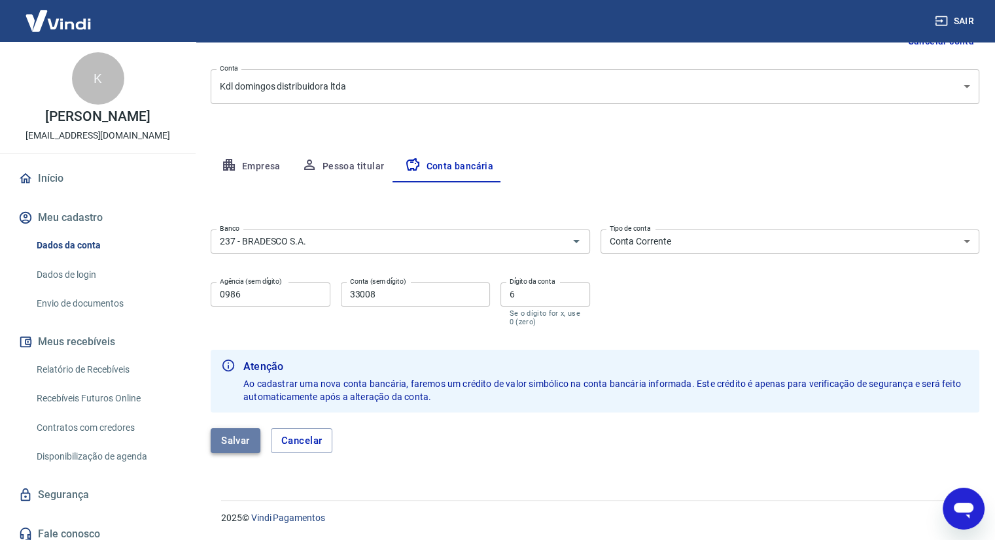
click at [235, 435] on button "Salvar" at bounding box center [236, 440] width 50 height 25
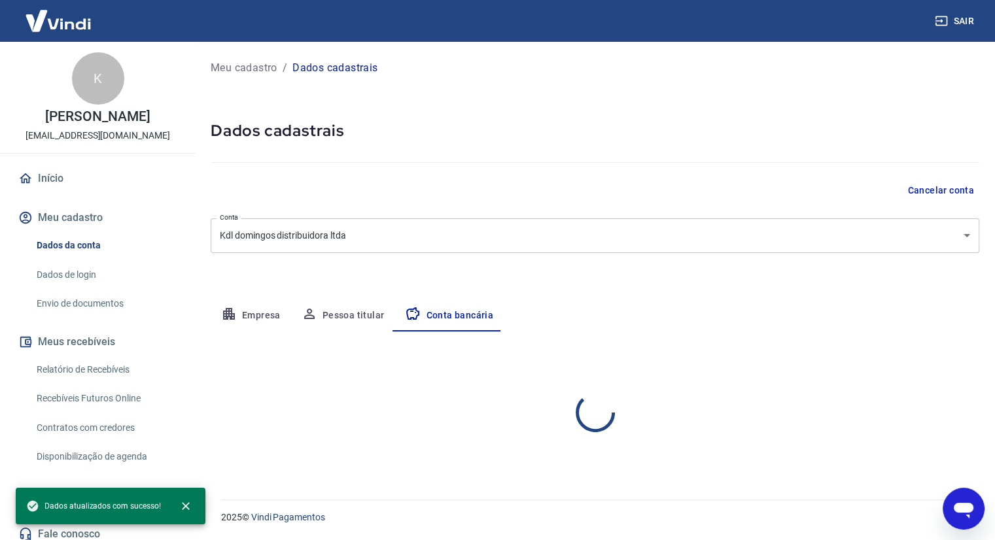
select select "1"
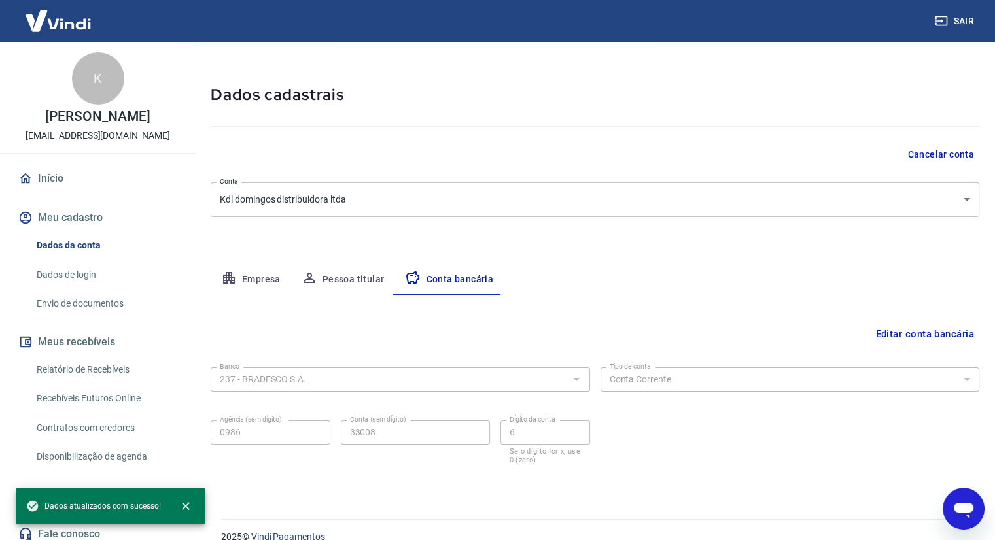
scroll to position [55, 0]
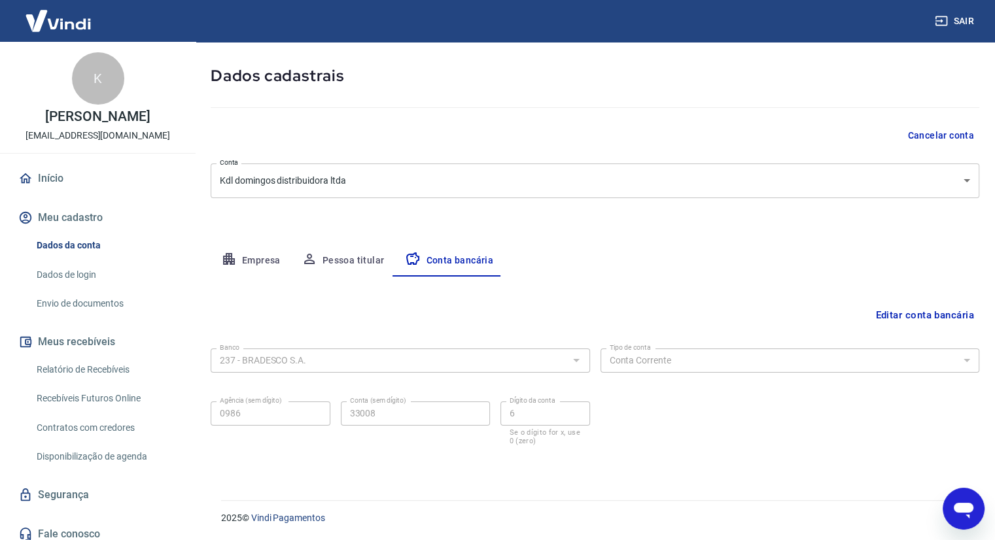
click at [94, 286] on link "Dados de login" at bounding box center [105, 275] width 148 height 27
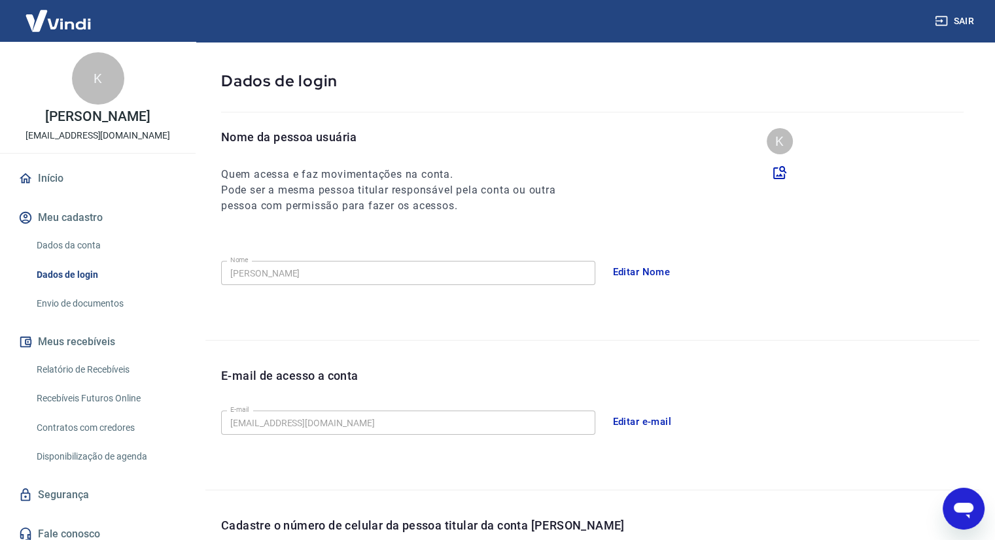
scroll to position [296, 0]
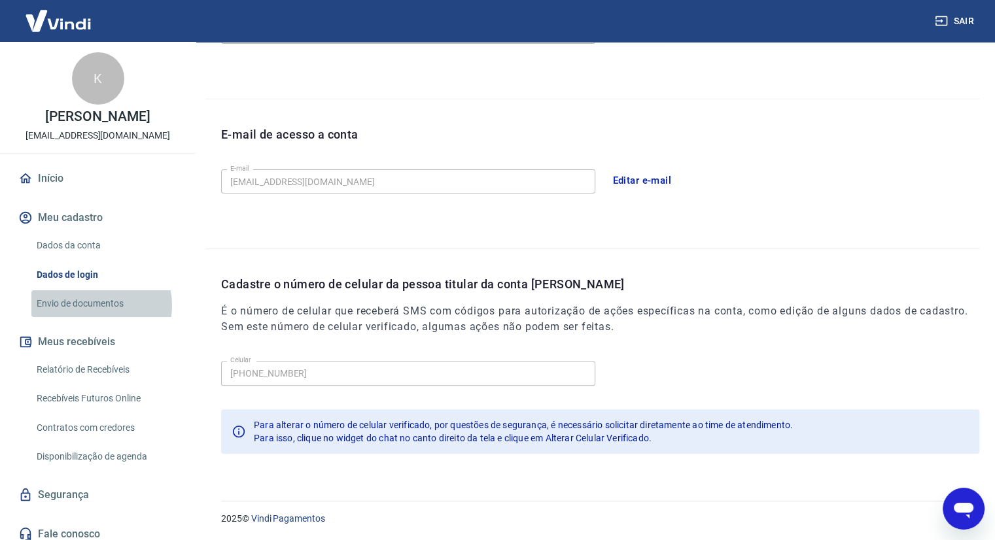
click at [94, 317] on link "Envio de documentos" at bounding box center [105, 303] width 148 height 27
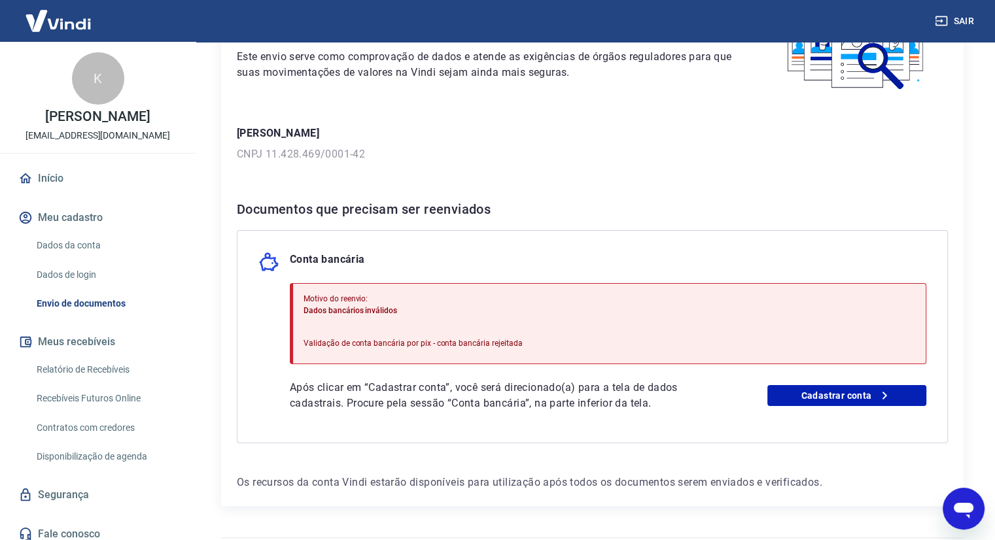
scroll to position [156, 0]
